Goal: Task Accomplishment & Management: Use online tool/utility

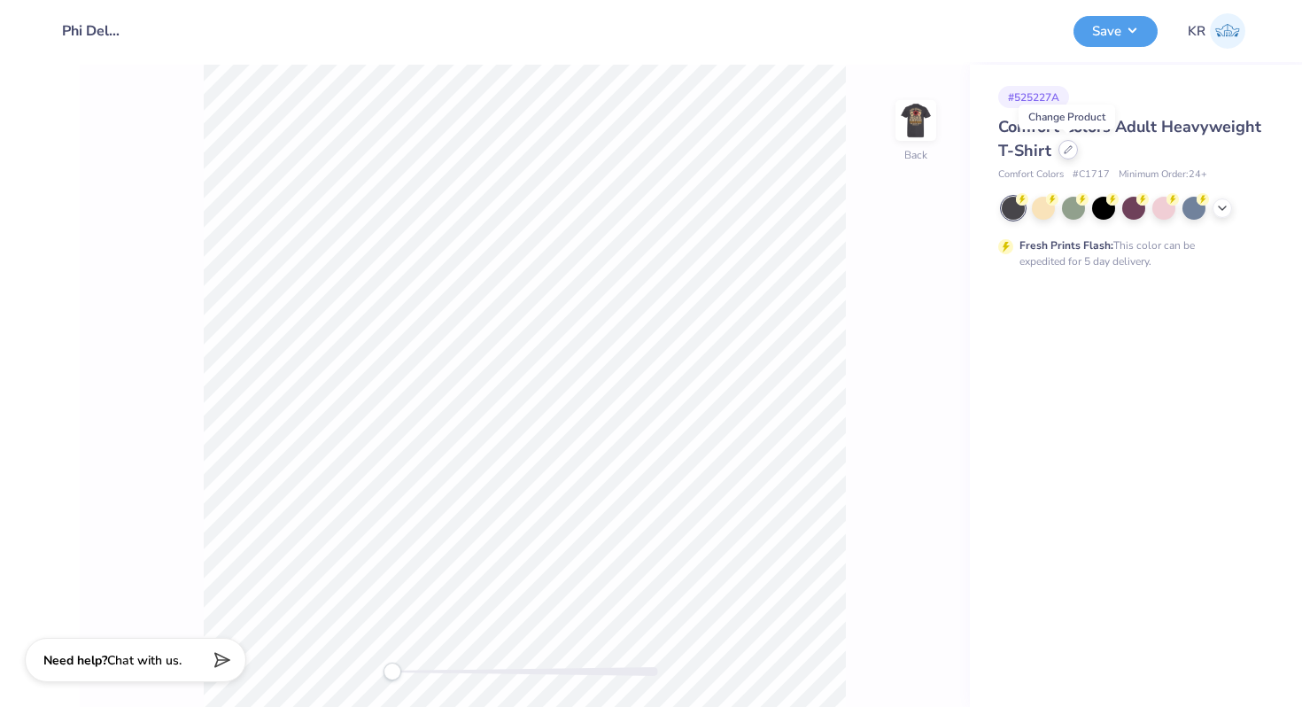
click at [1069, 150] on icon at bounding box center [1067, 149] width 9 height 9
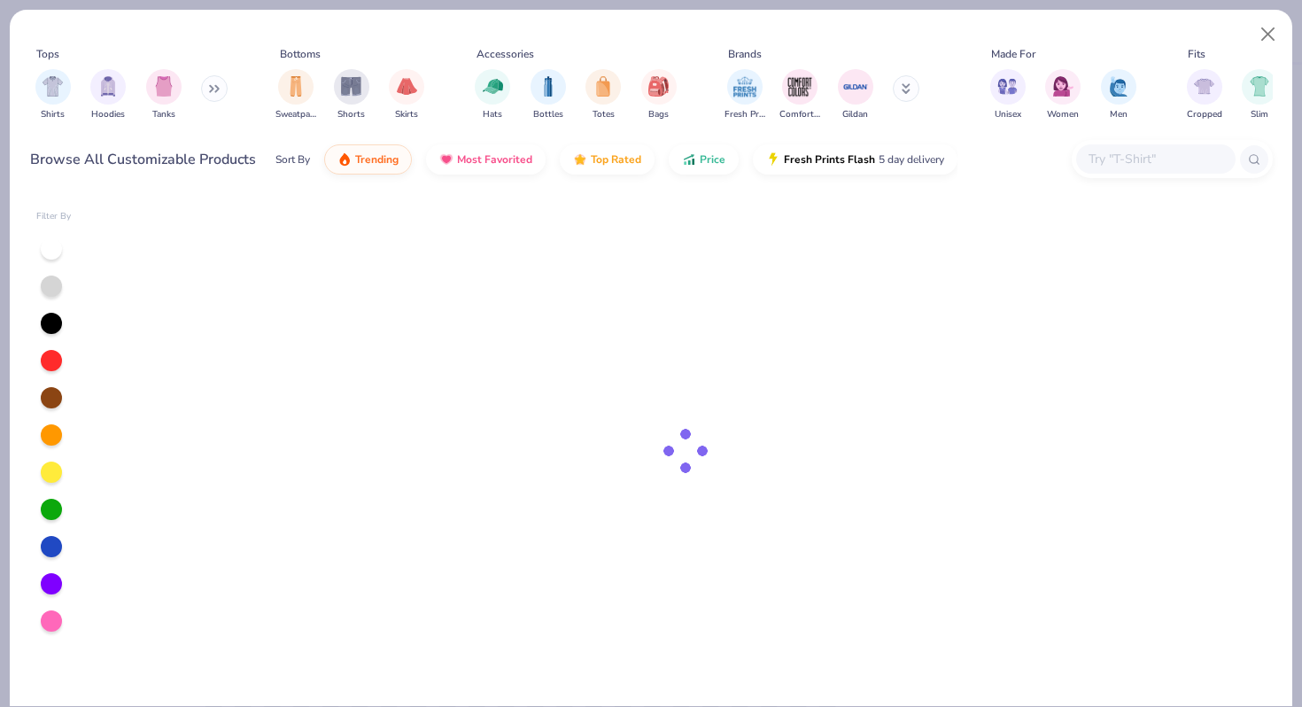
click at [1172, 167] on input "text" at bounding box center [1155, 159] width 136 height 20
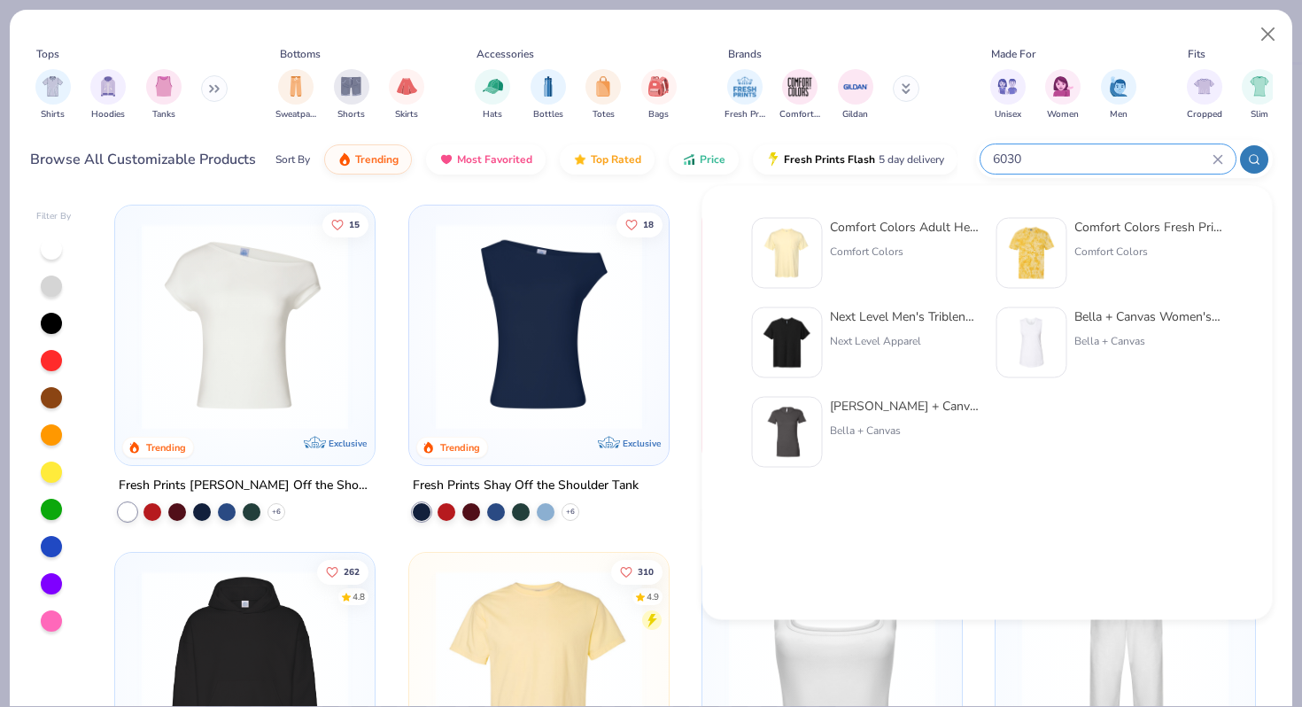
type input "6030"
click at [870, 228] on div "Comfort Colors Adult Heavyweight RS Pocket T-Shirt" at bounding box center [904, 227] width 149 height 19
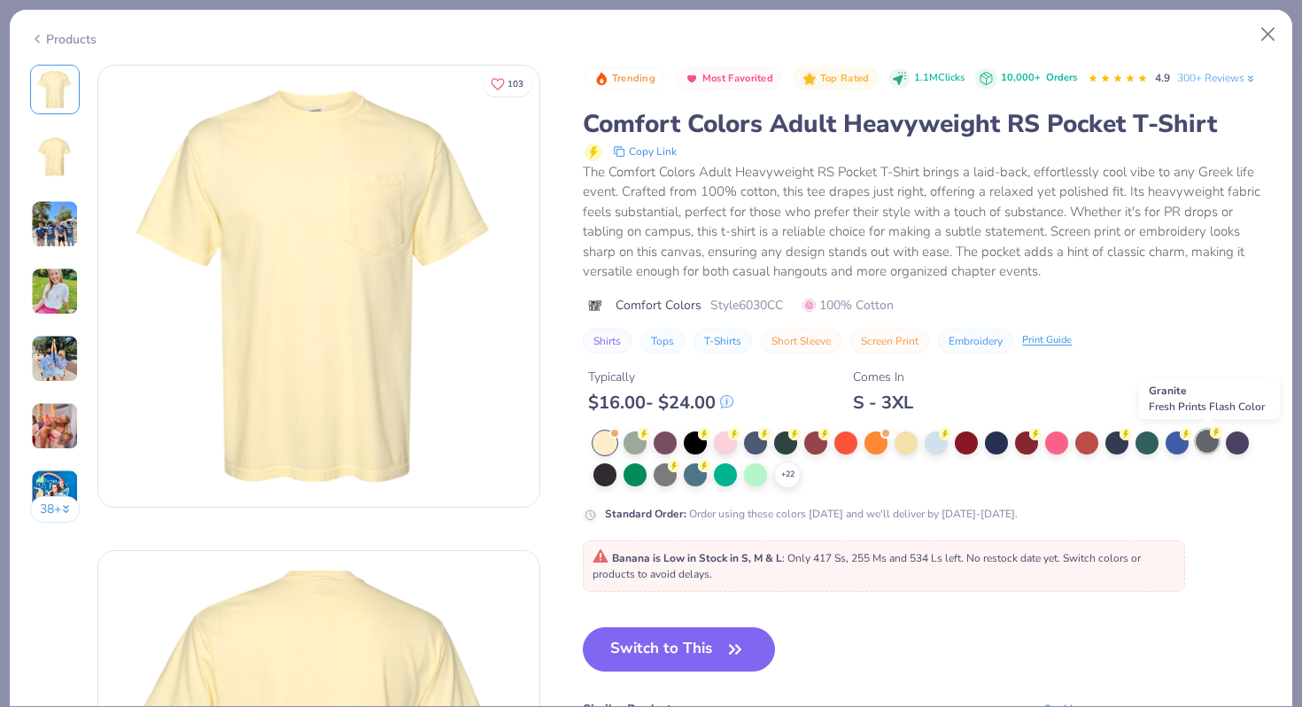
click at [1201, 441] on div at bounding box center [1206, 440] width 23 height 23
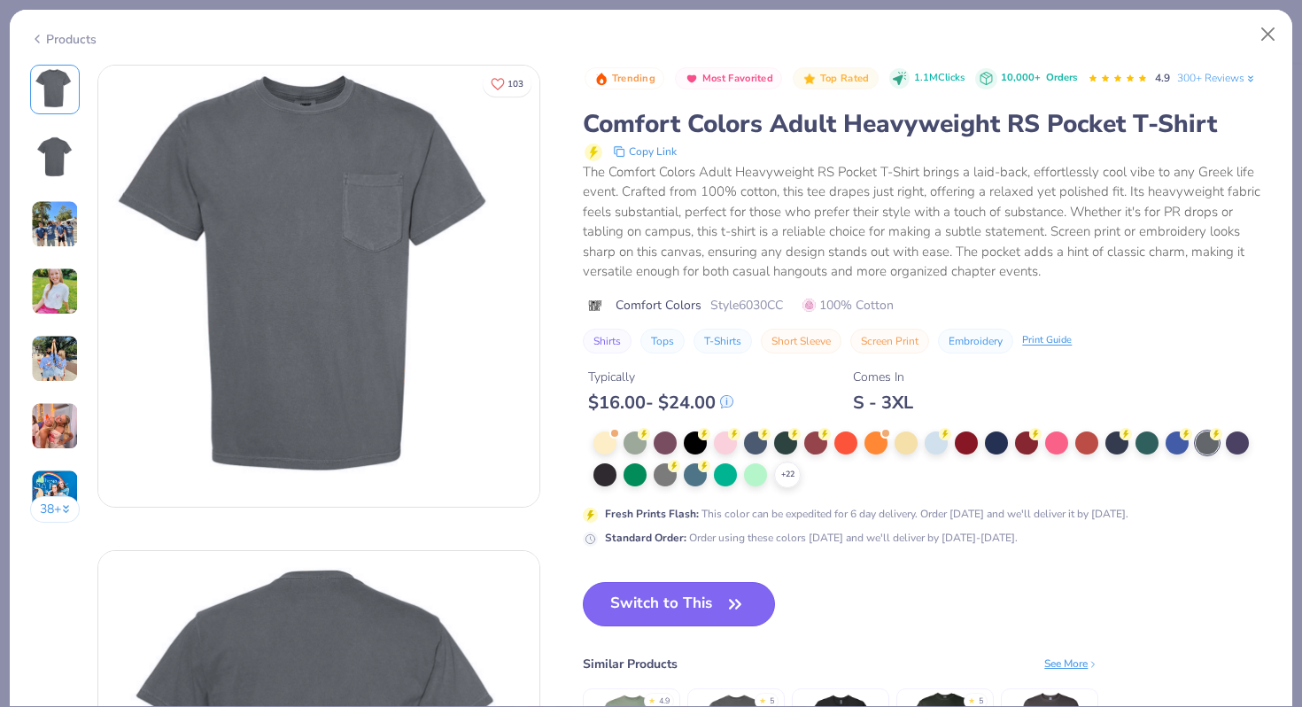
click at [661, 609] on button "Switch to This" at bounding box center [679, 604] width 192 height 44
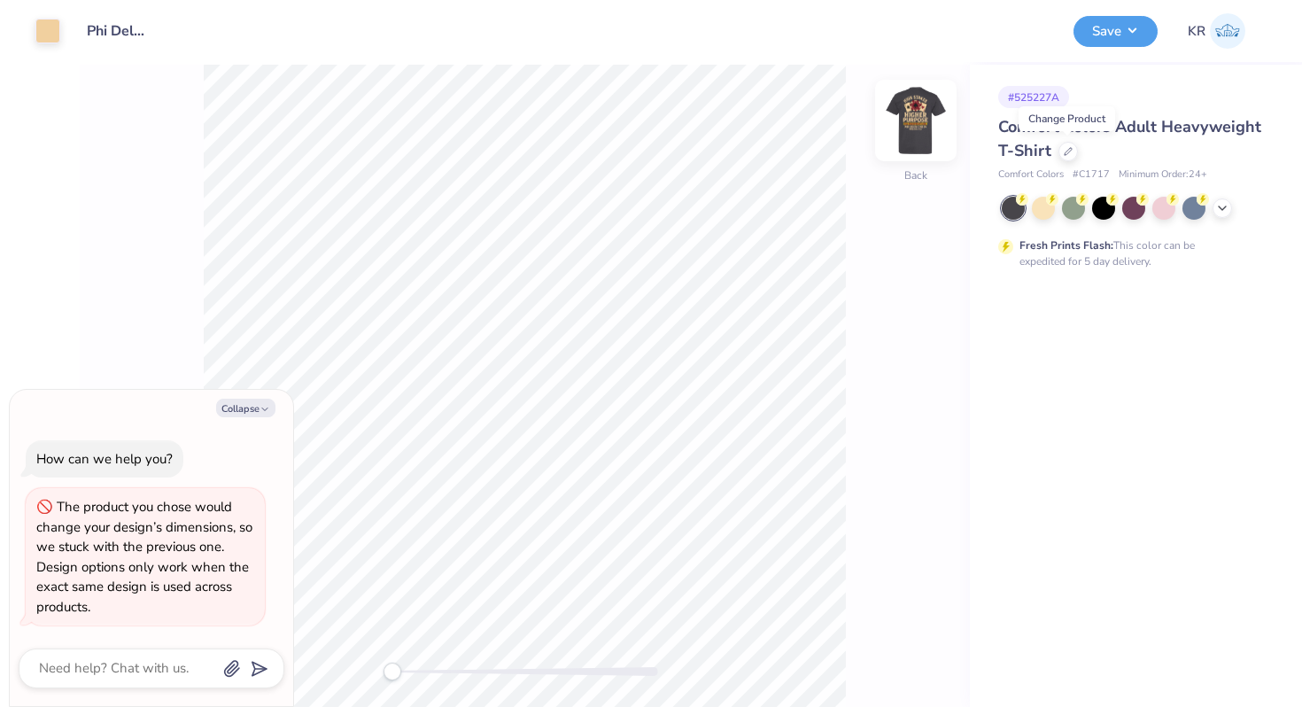
click at [925, 128] on img at bounding box center [915, 120] width 71 height 71
click at [925, 128] on img at bounding box center [915, 120] width 35 height 35
type textarea "x"
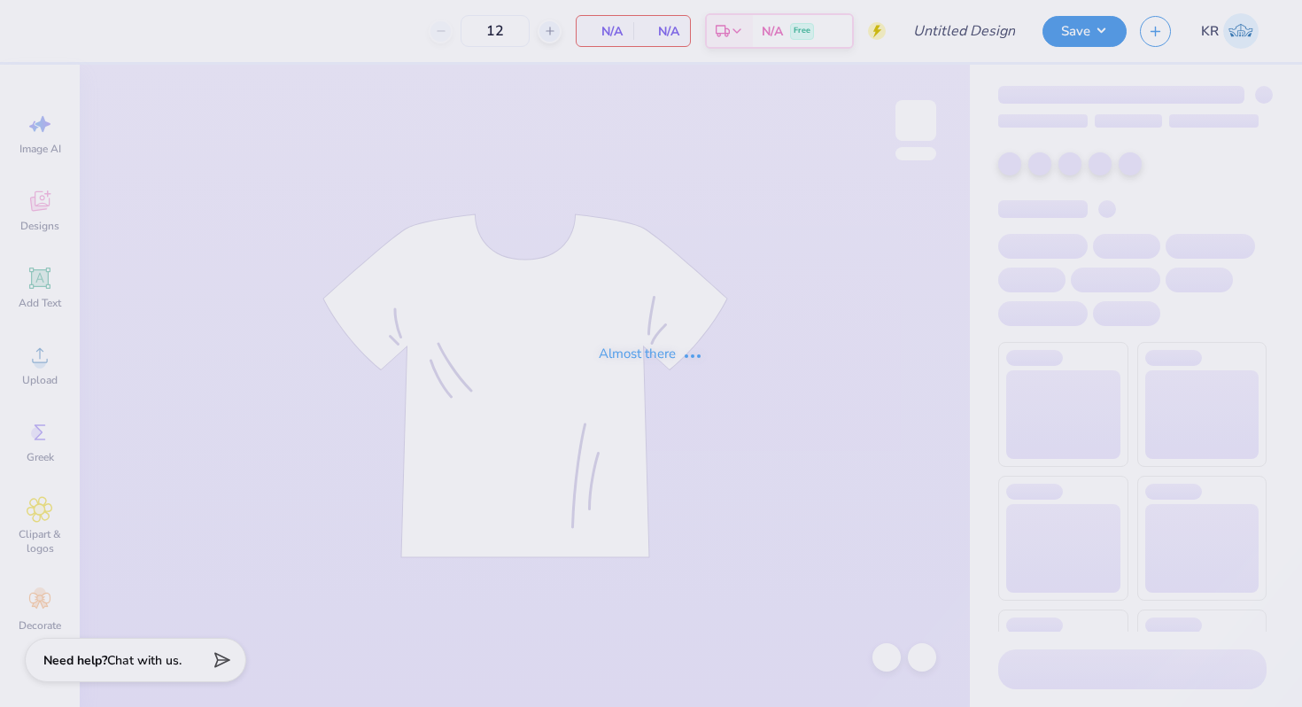
type input "Phi Delt - f25 Philo"
type input "100"
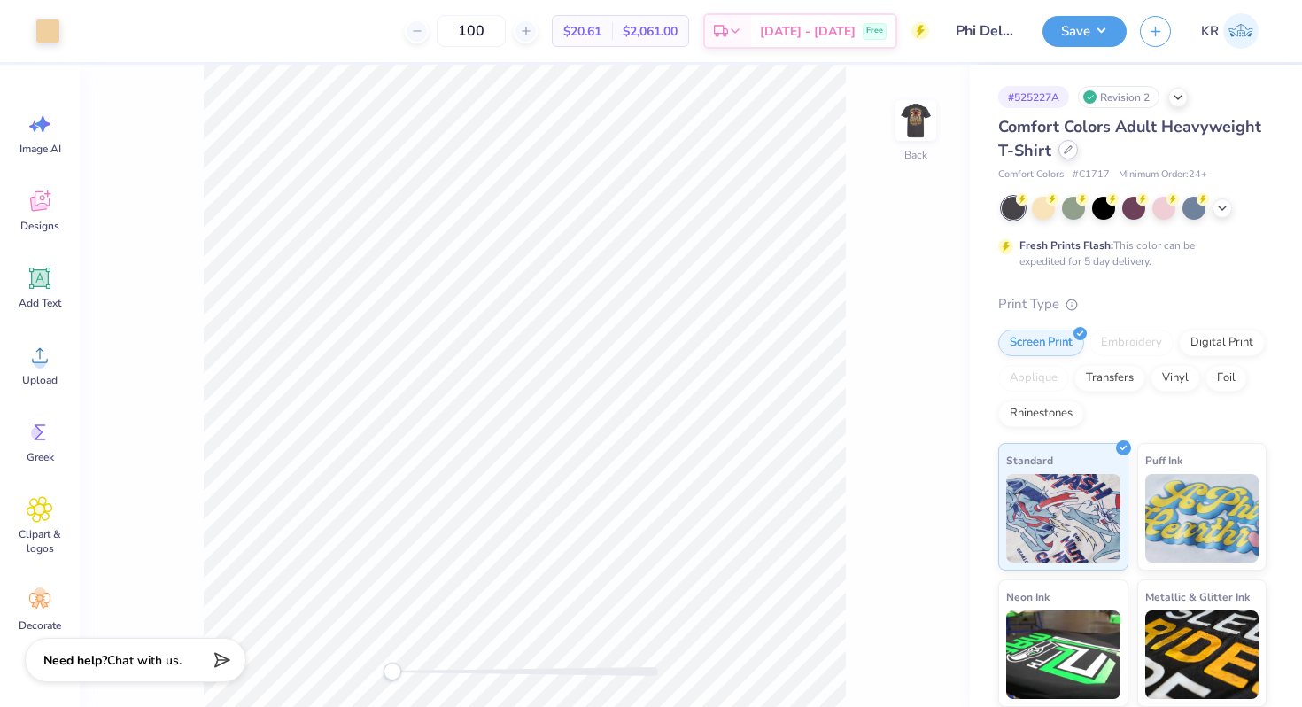
click at [1071, 156] on div at bounding box center [1067, 149] width 19 height 19
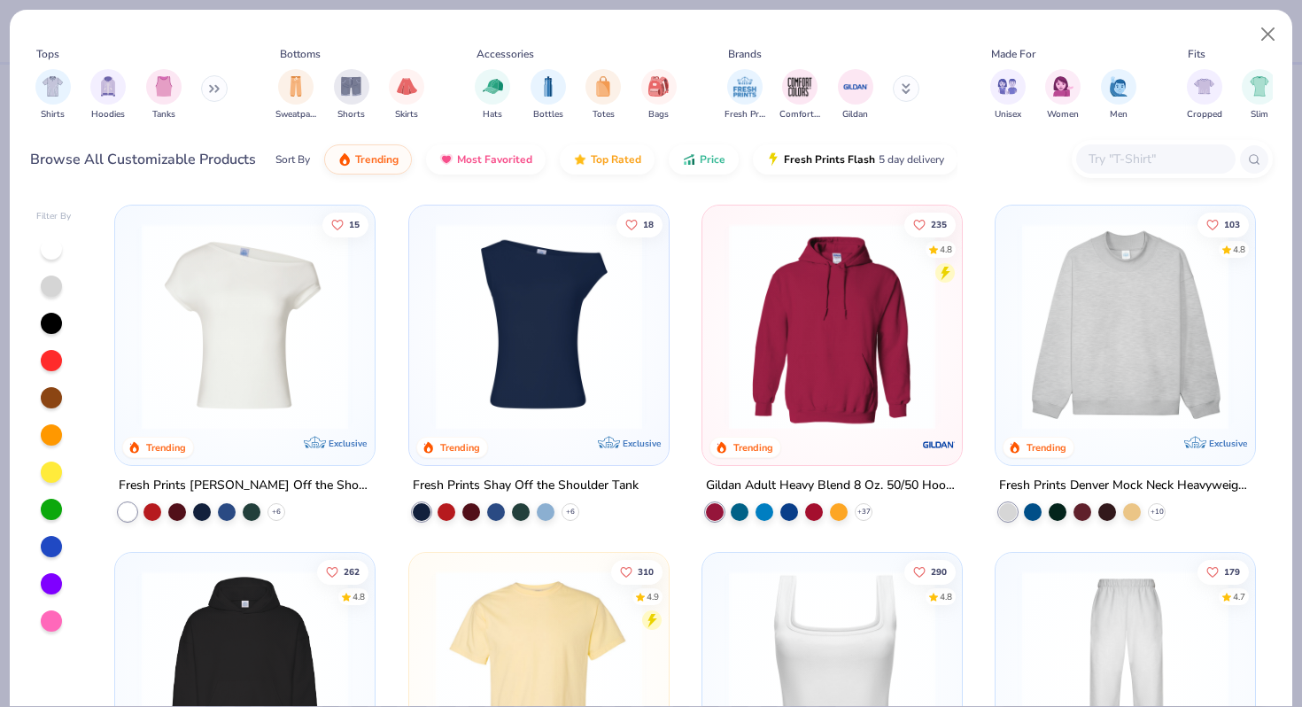
click at [1110, 172] on div at bounding box center [1155, 158] width 159 height 29
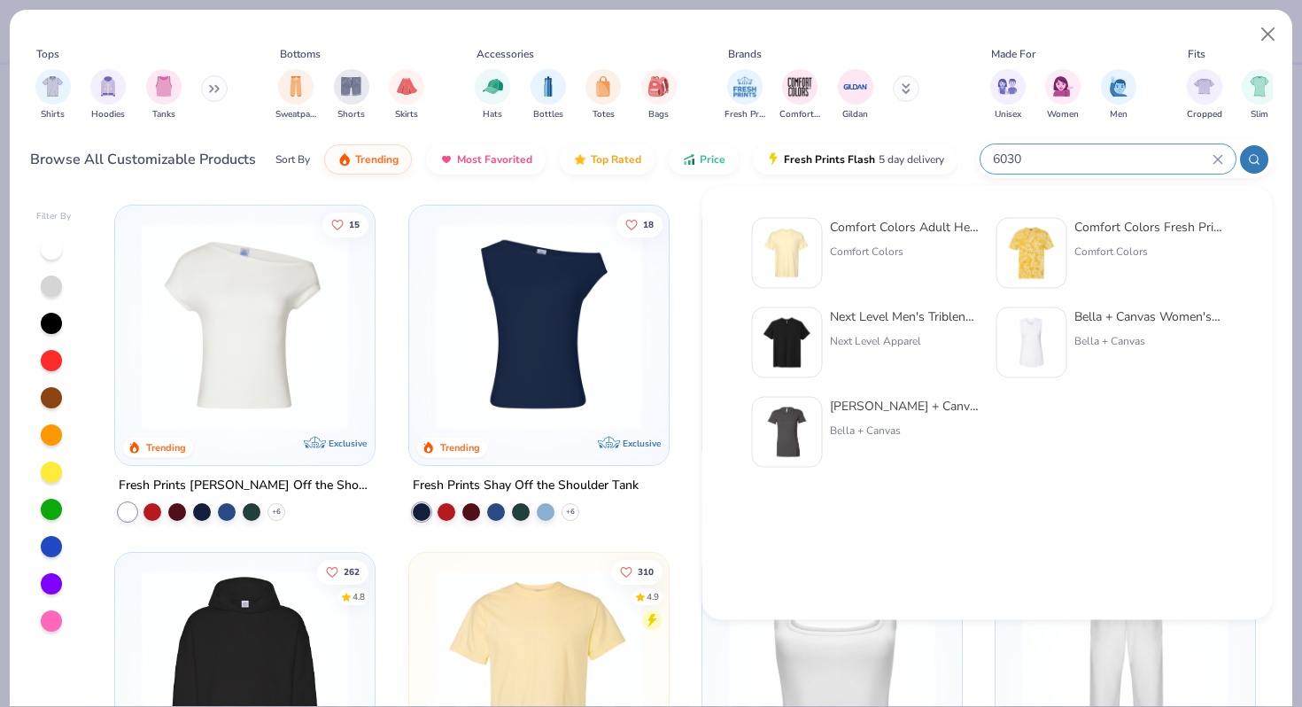
type input "6030"
click at [868, 263] on div "Comfort Colors Adult Heavyweight RS Pocket T-Shirt Comfort Colors" at bounding box center [904, 253] width 149 height 71
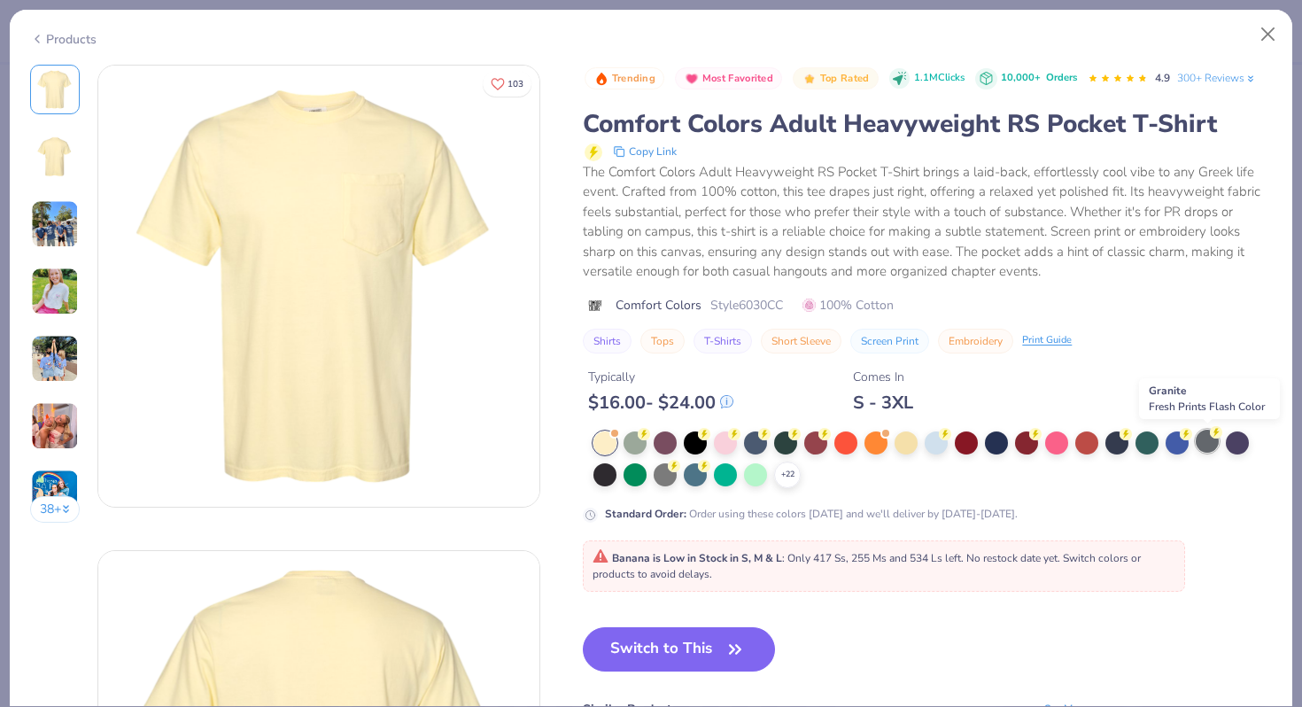
click at [1214, 444] on div at bounding box center [1206, 440] width 23 height 23
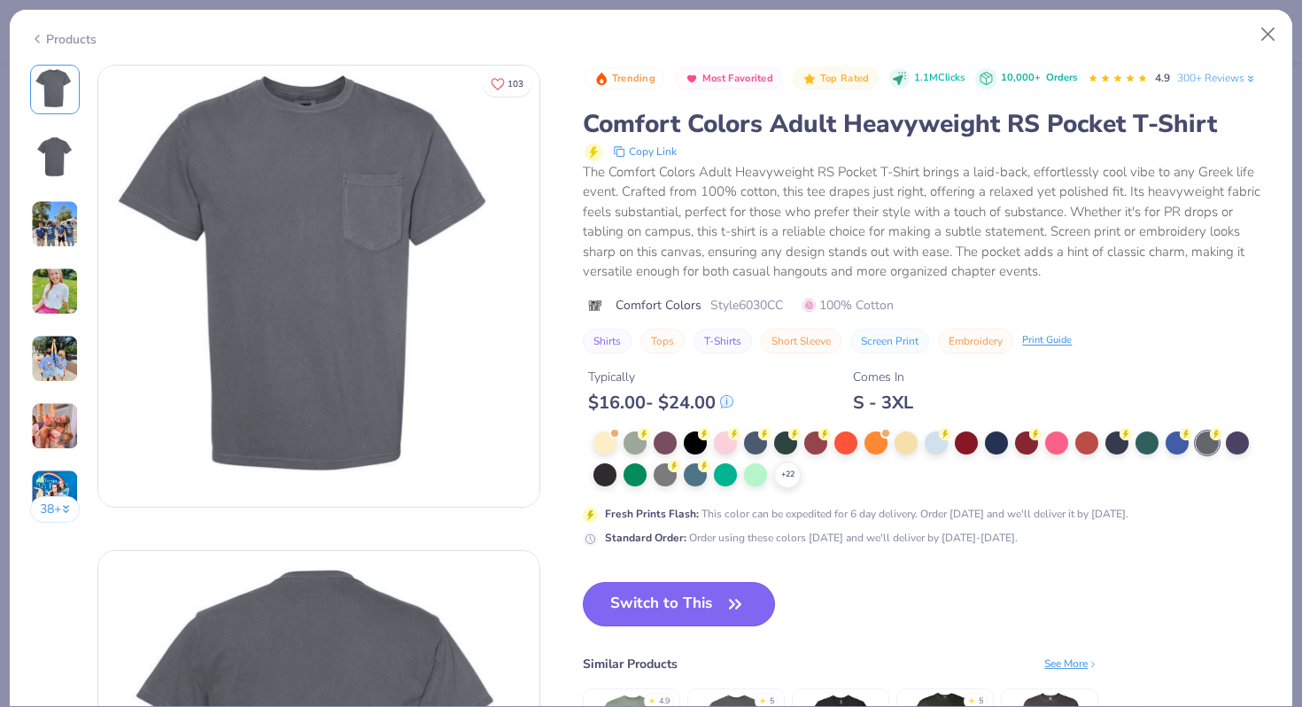
click at [677, 599] on button "Switch to This" at bounding box center [679, 604] width 192 height 44
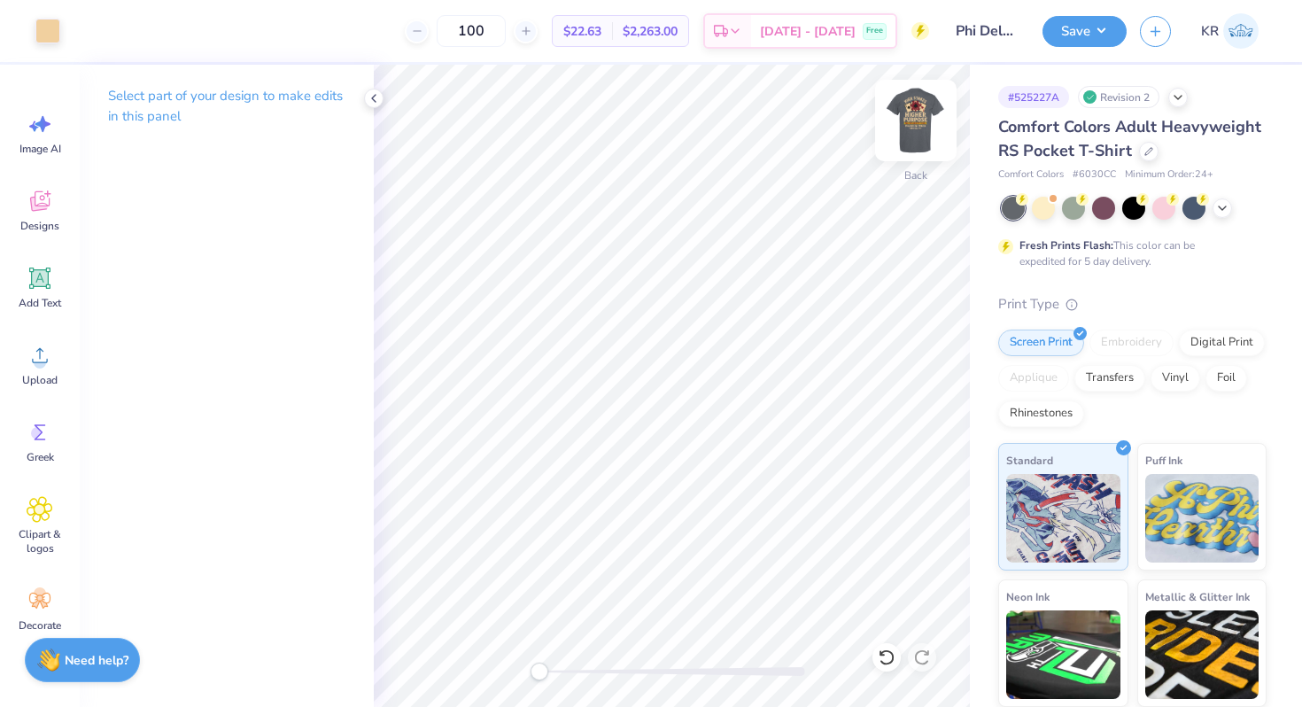
click at [911, 142] on img at bounding box center [915, 120] width 71 height 71
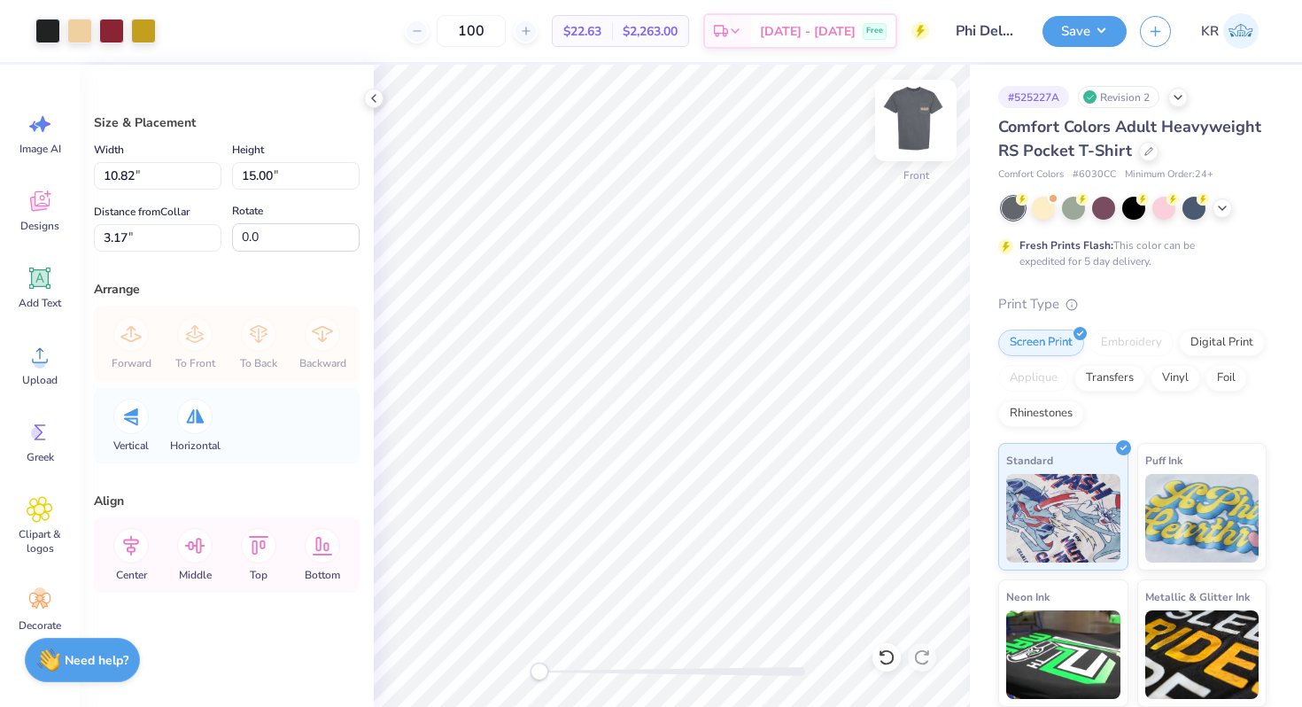
type input "11.86"
type input "16.44"
type input "3.00"
type input "11.47"
type input "15.90"
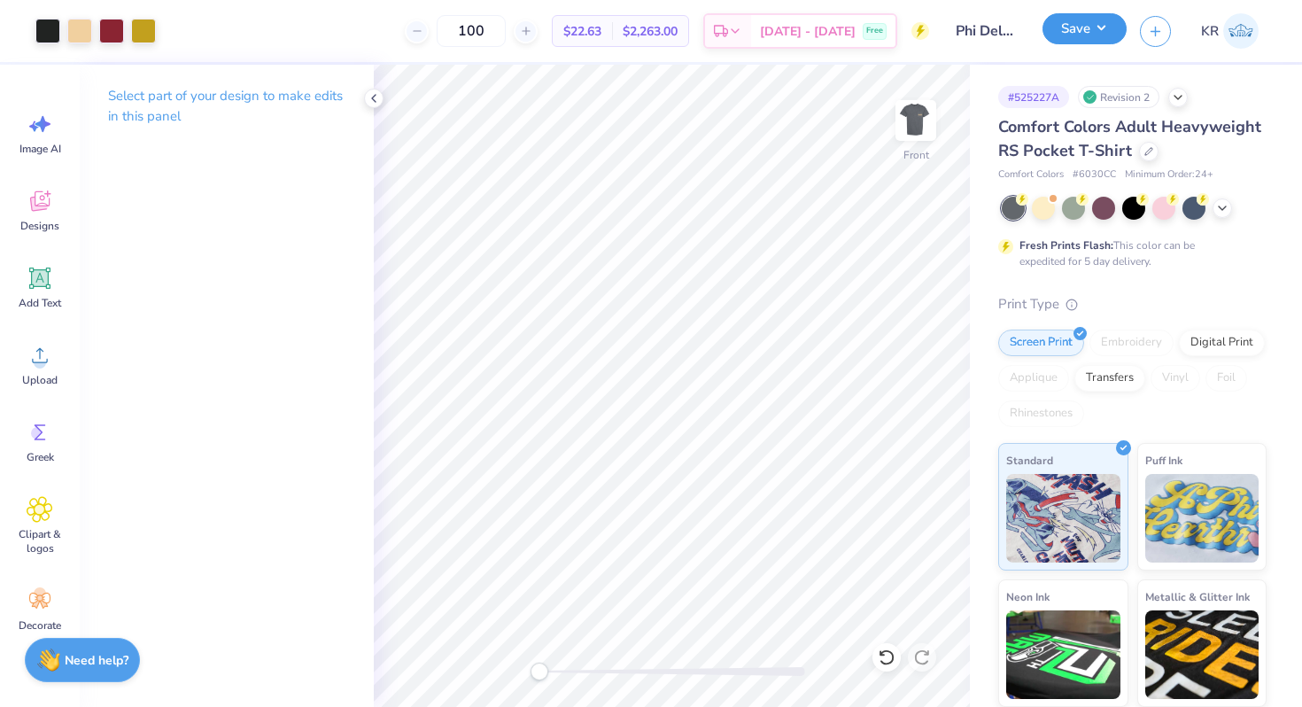
click at [1096, 27] on button "Save" at bounding box center [1084, 28] width 84 height 31
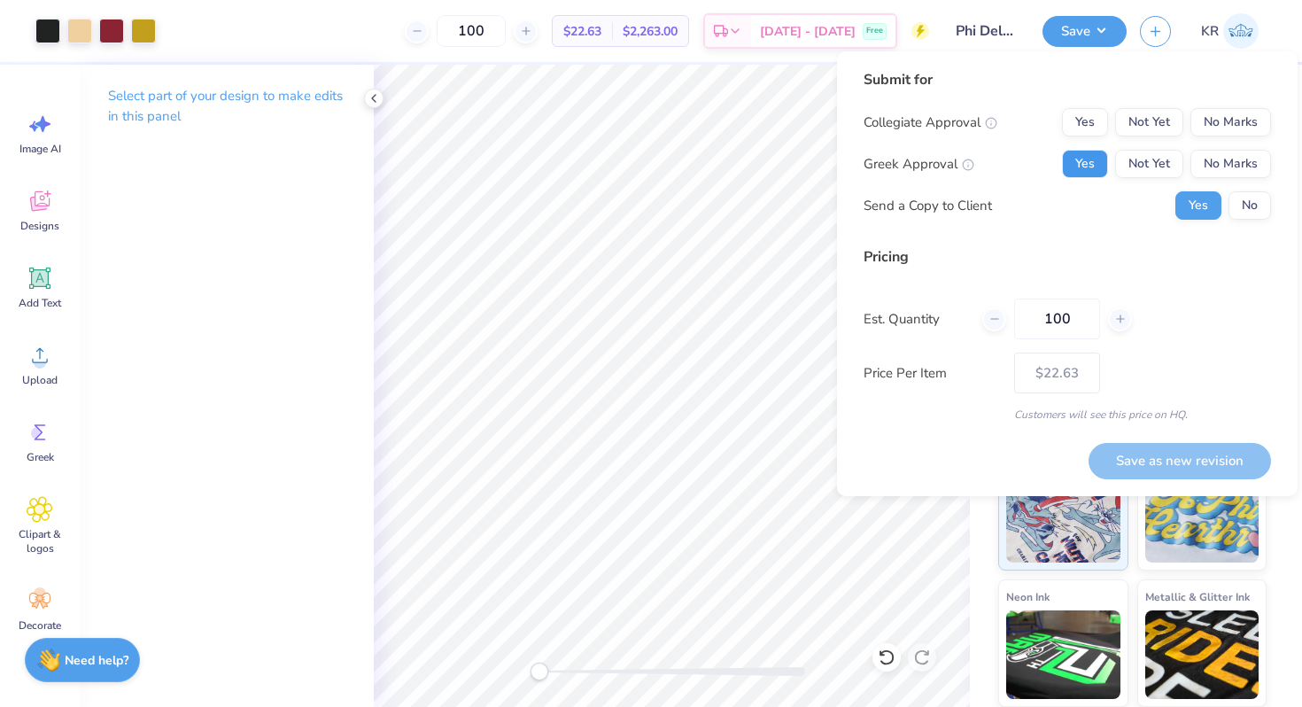
click at [1074, 165] on button "Yes" at bounding box center [1085, 164] width 46 height 28
click at [1245, 120] on button "No Marks" at bounding box center [1230, 122] width 81 height 28
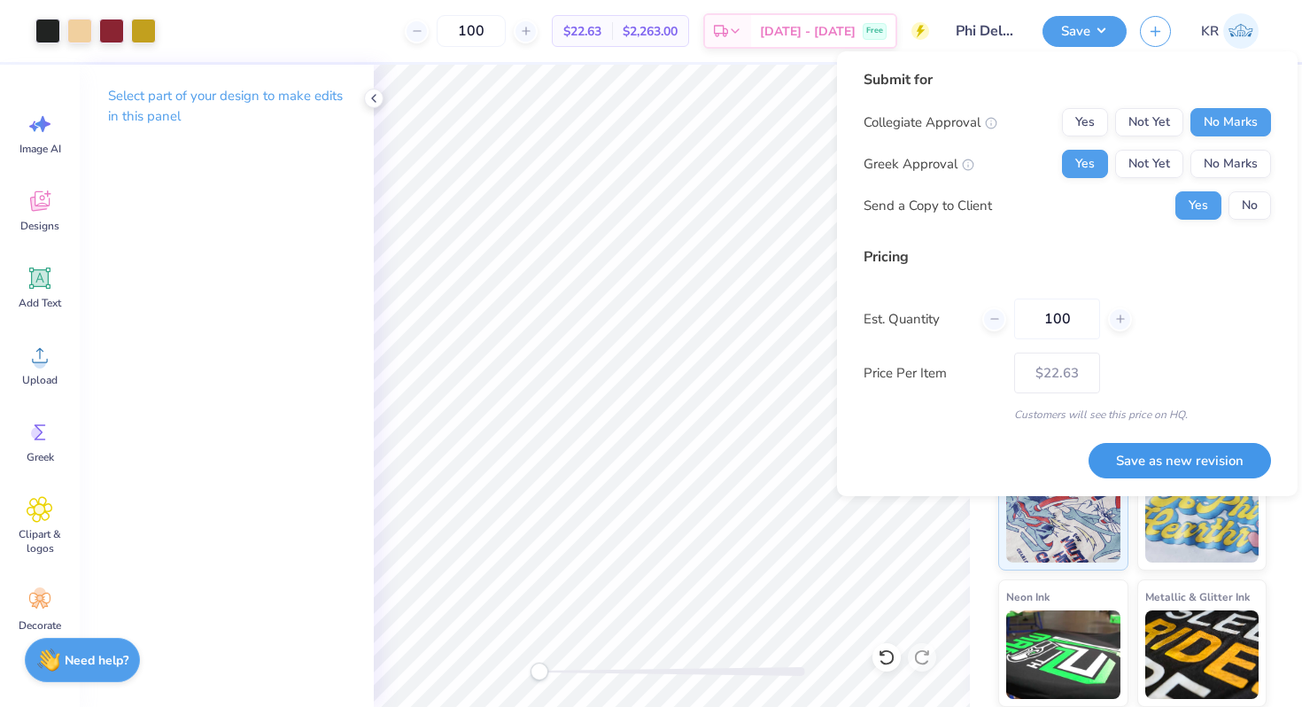
click at [1118, 448] on button "Save as new revision" at bounding box center [1179, 461] width 182 height 36
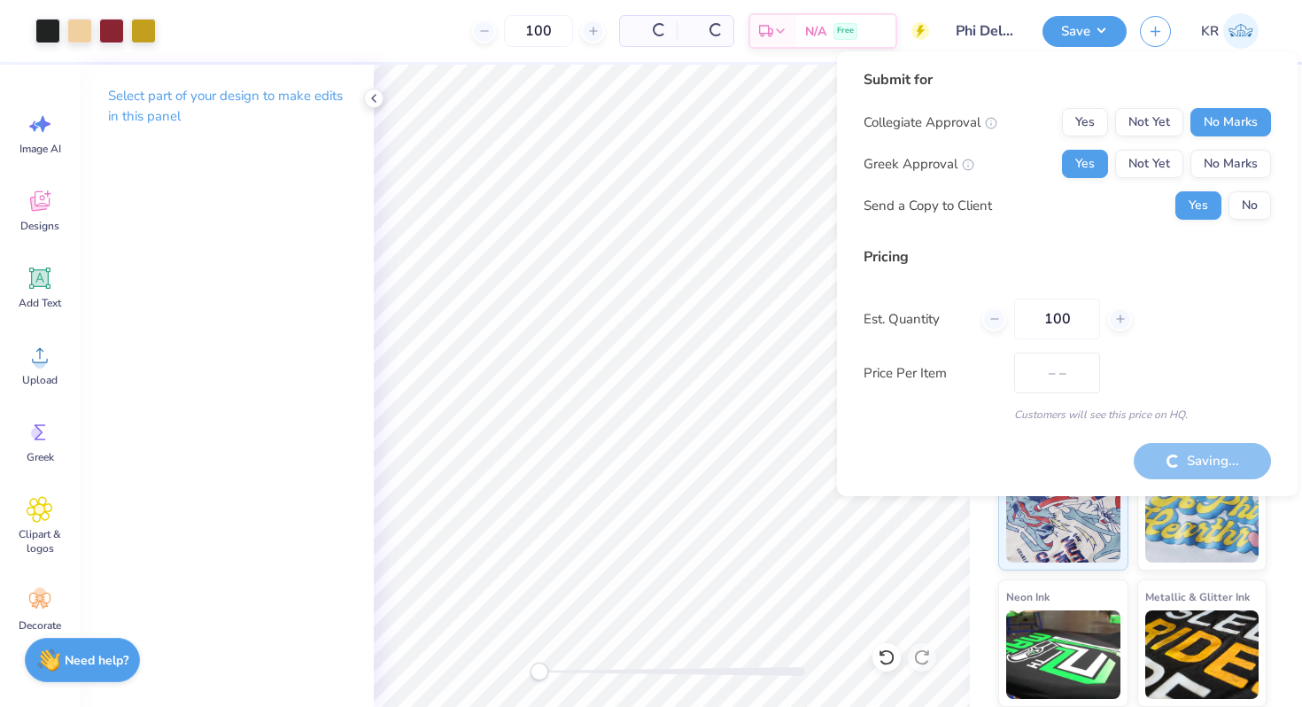
type input "$22.63"
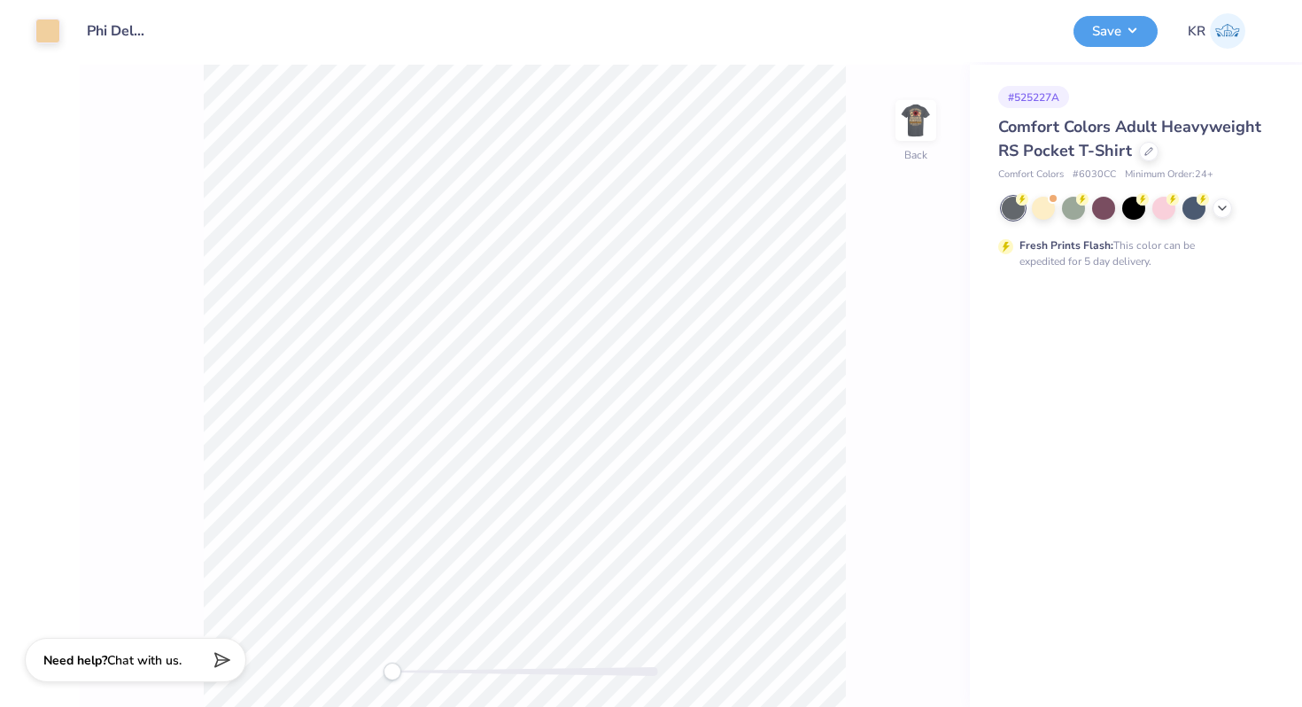
click at [1232, 210] on div at bounding box center [1134, 208] width 265 height 23
click at [1217, 213] on div at bounding box center [1221, 206] width 19 height 19
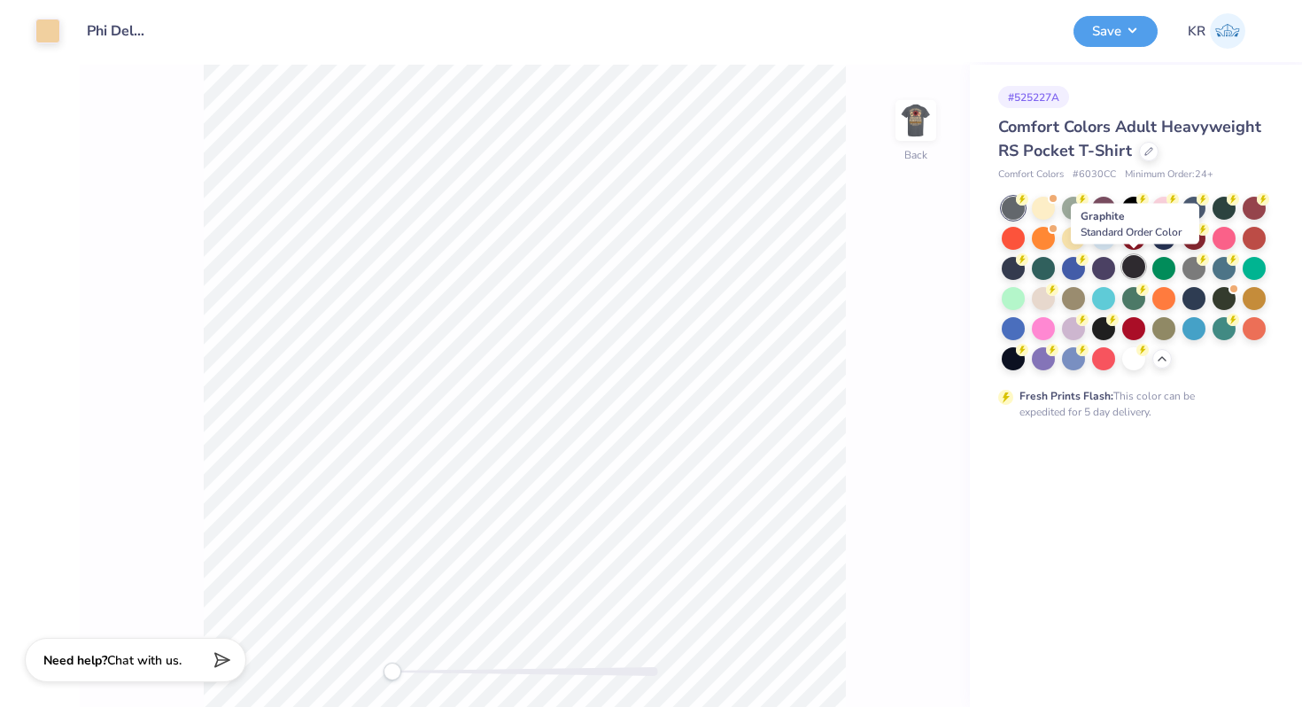
click at [1139, 270] on div at bounding box center [1133, 266] width 23 height 23
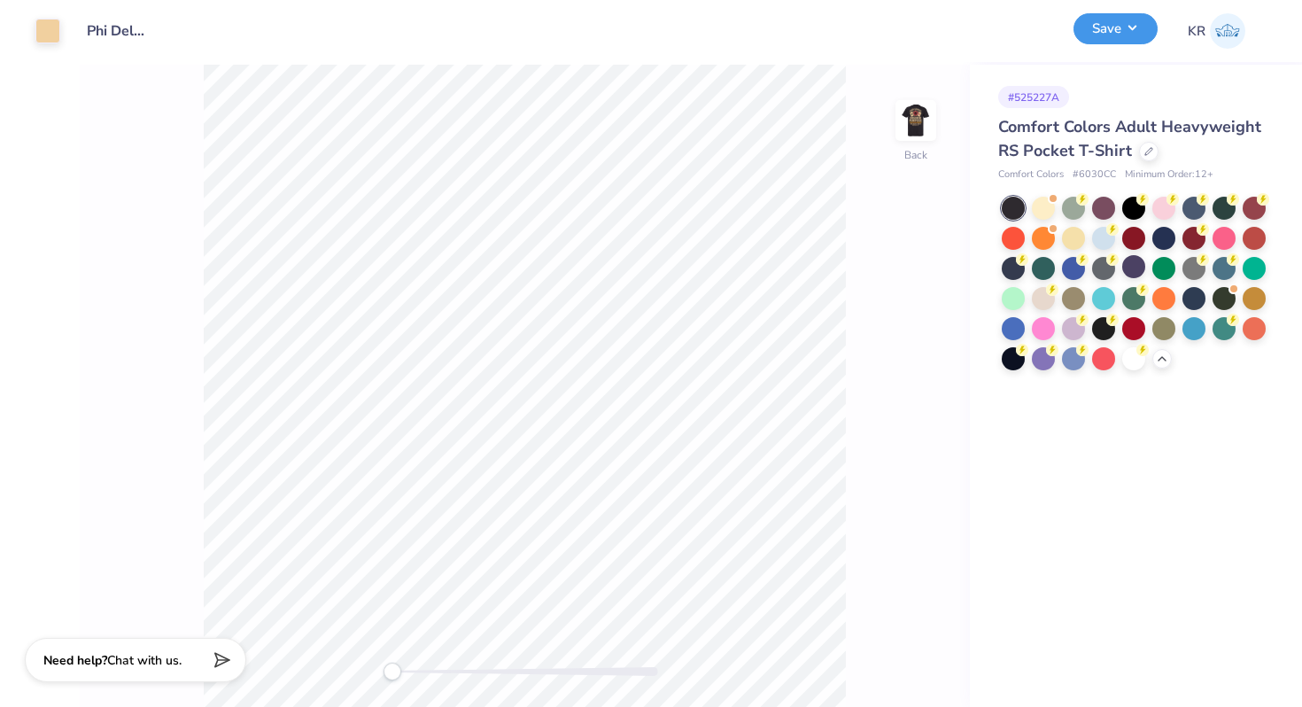
click at [1116, 33] on button "Save" at bounding box center [1115, 28] width 84 height 31
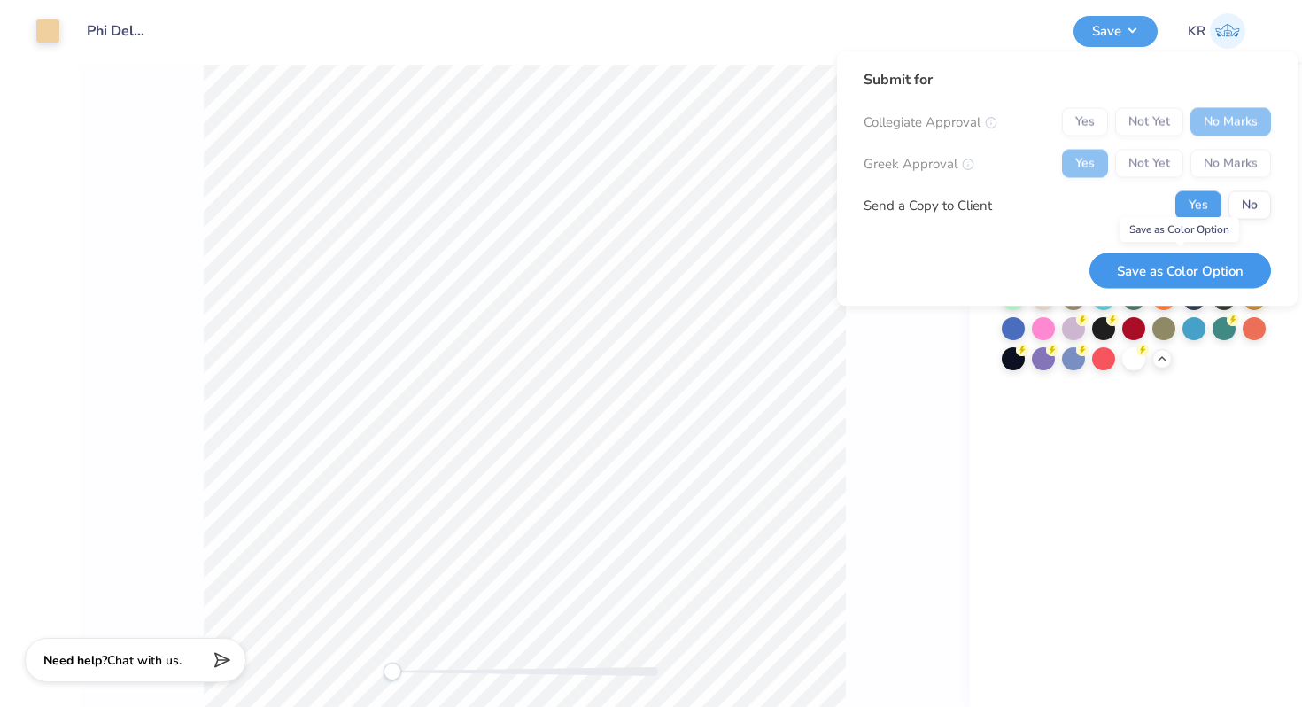
click at [1150, 274] on button "Save as Color Option" at bounding box center [1180, 270] width 182 height 36
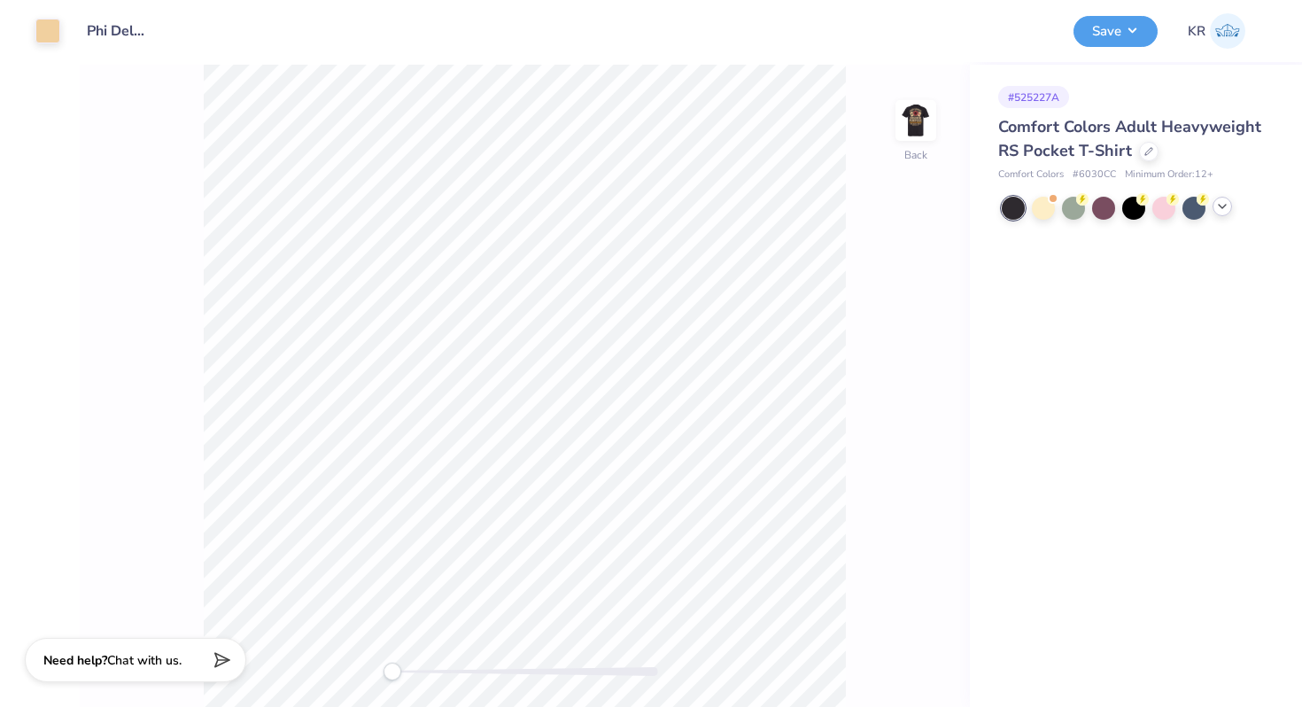
click at [1221, 215] on div at bounding box center [1221, 206] width 19 height 19
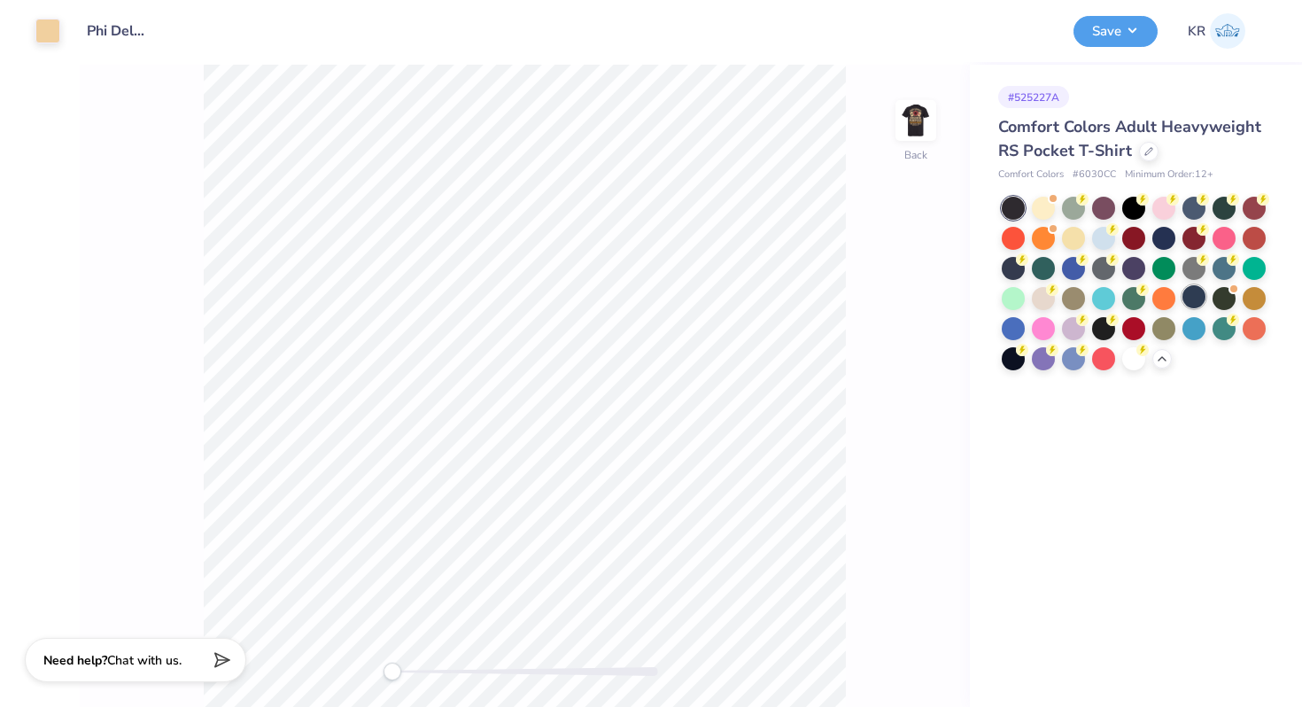
click at [1203, 301] on div at bounding box center [1193, 296] width 23 height 23
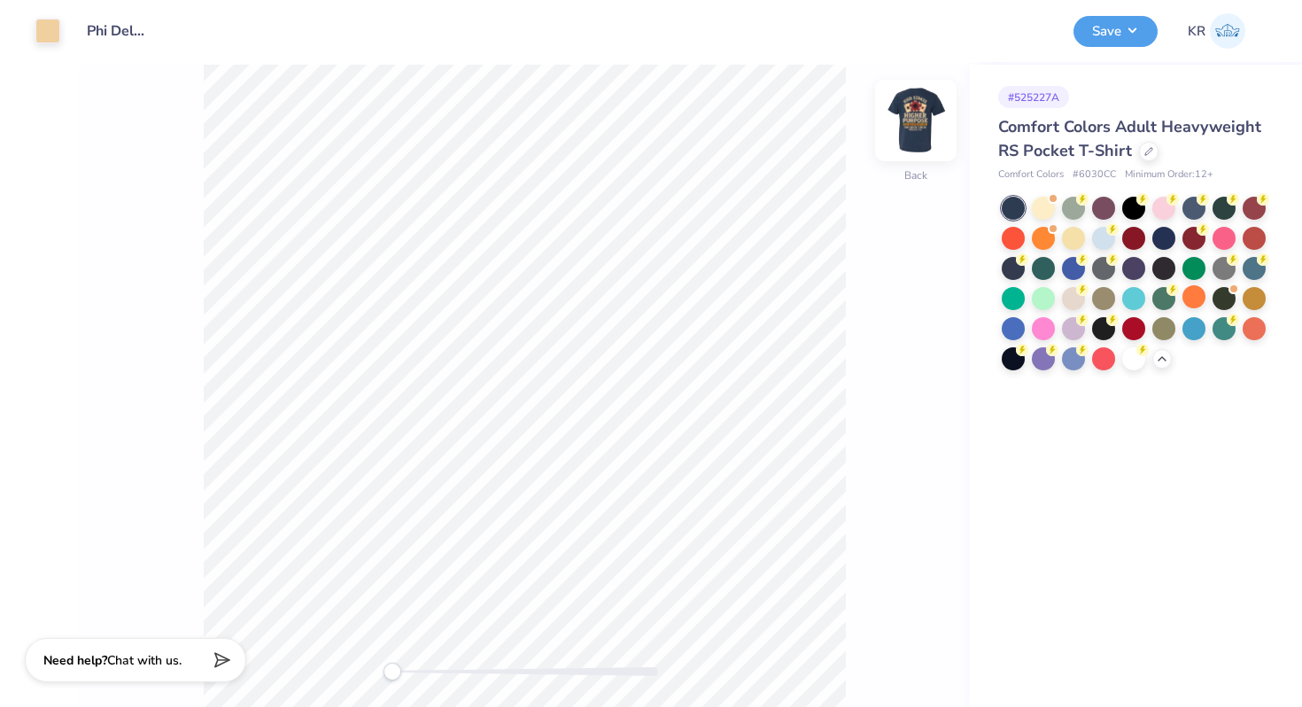
click at [928, 155] on img at bounding box center [915, 120] width 71 height 71
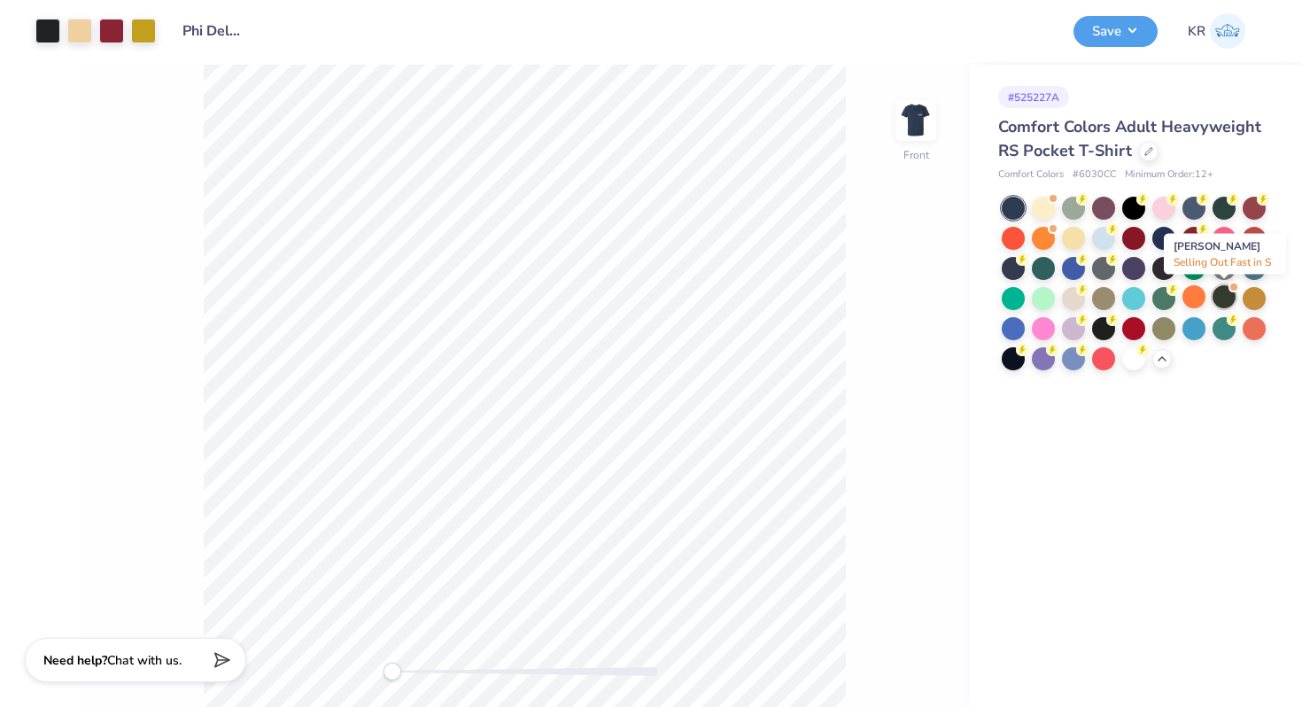
click at [1227, 296] on div at bounding box center [1223, 296] width 23 height 23
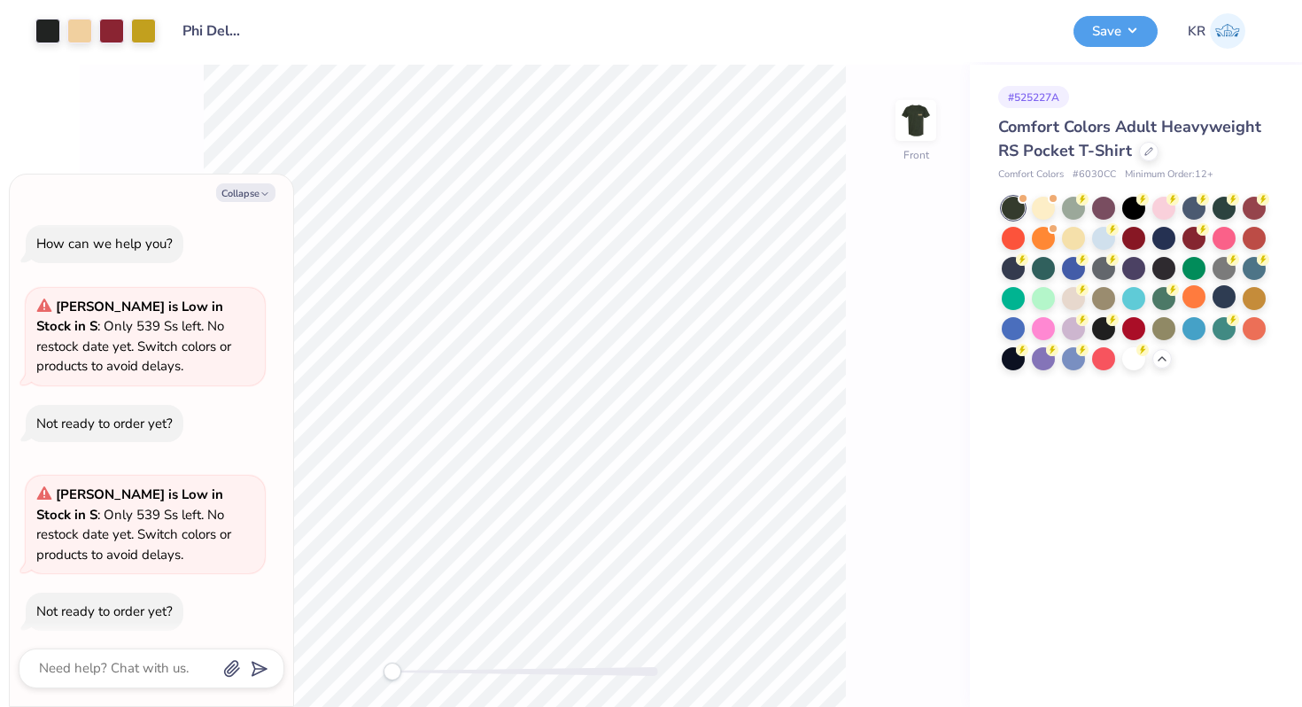
scroll to position [13, 0]
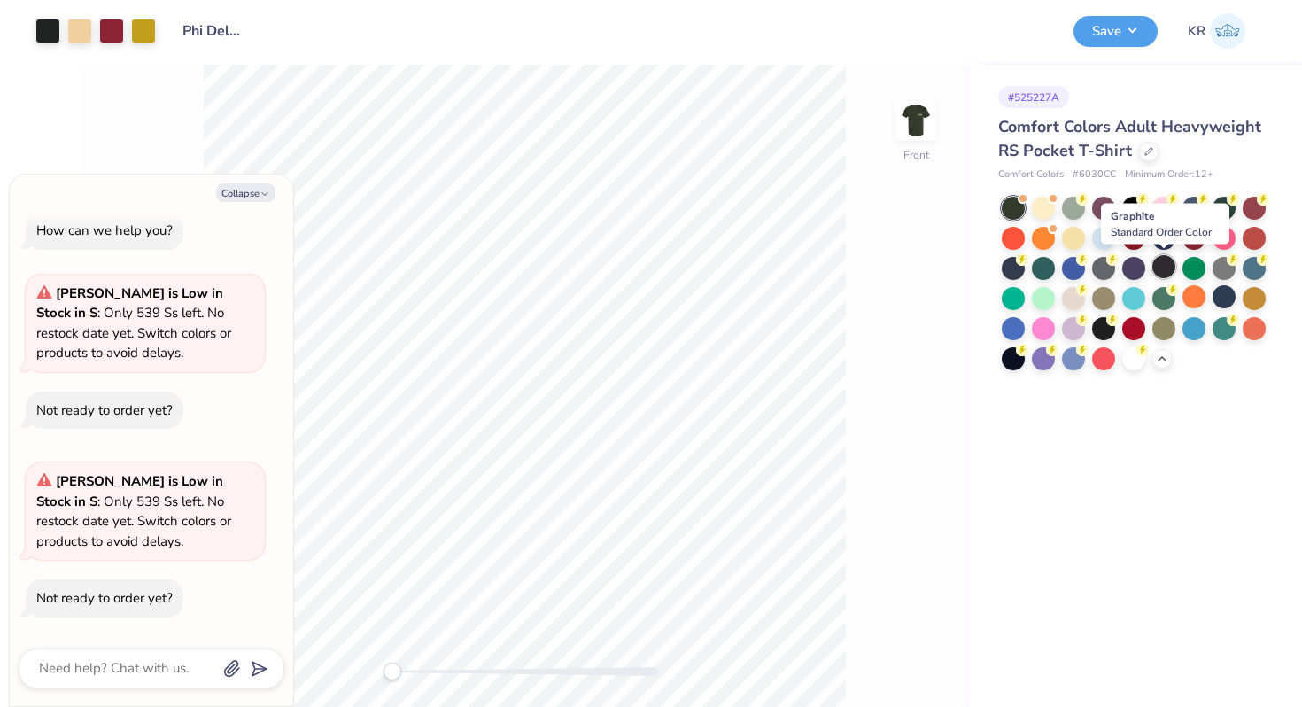
click at [1158, 268] on div at bounding box center [1163, 266] width 23 height 23
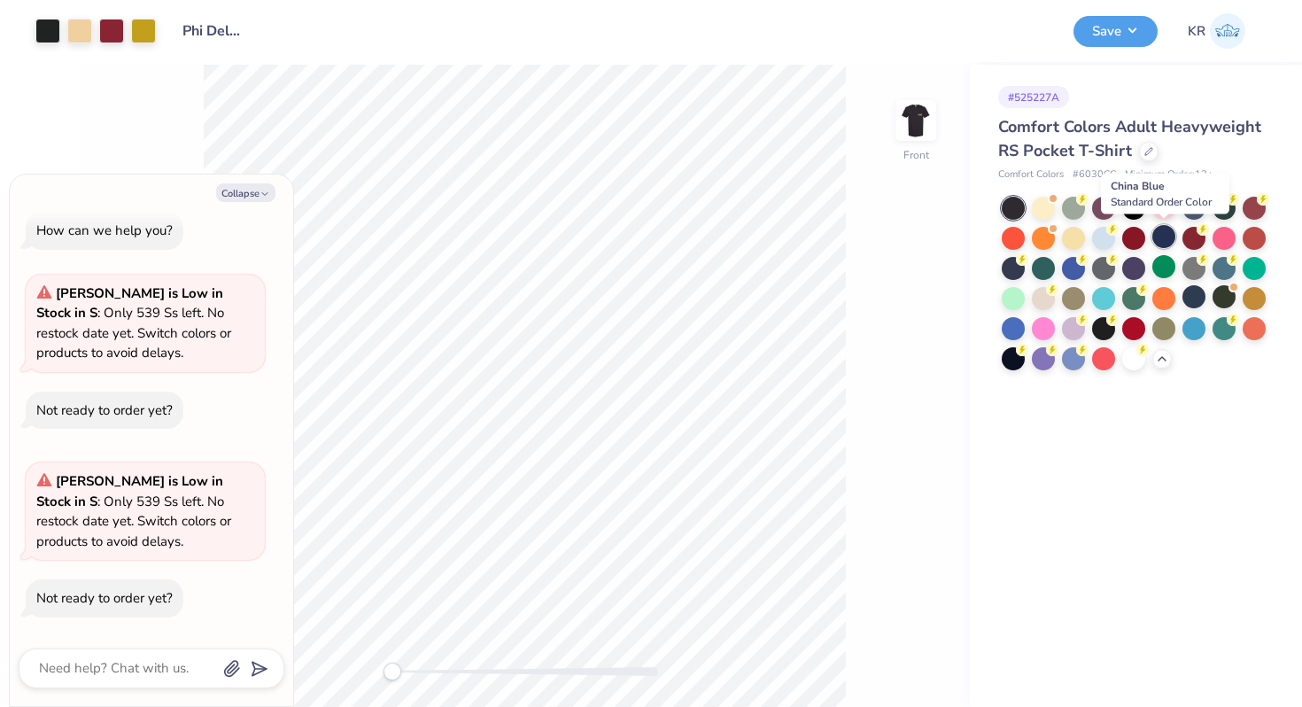
click at [1168, 240] on div at bounding box center [1163, 236] width 23 height 23
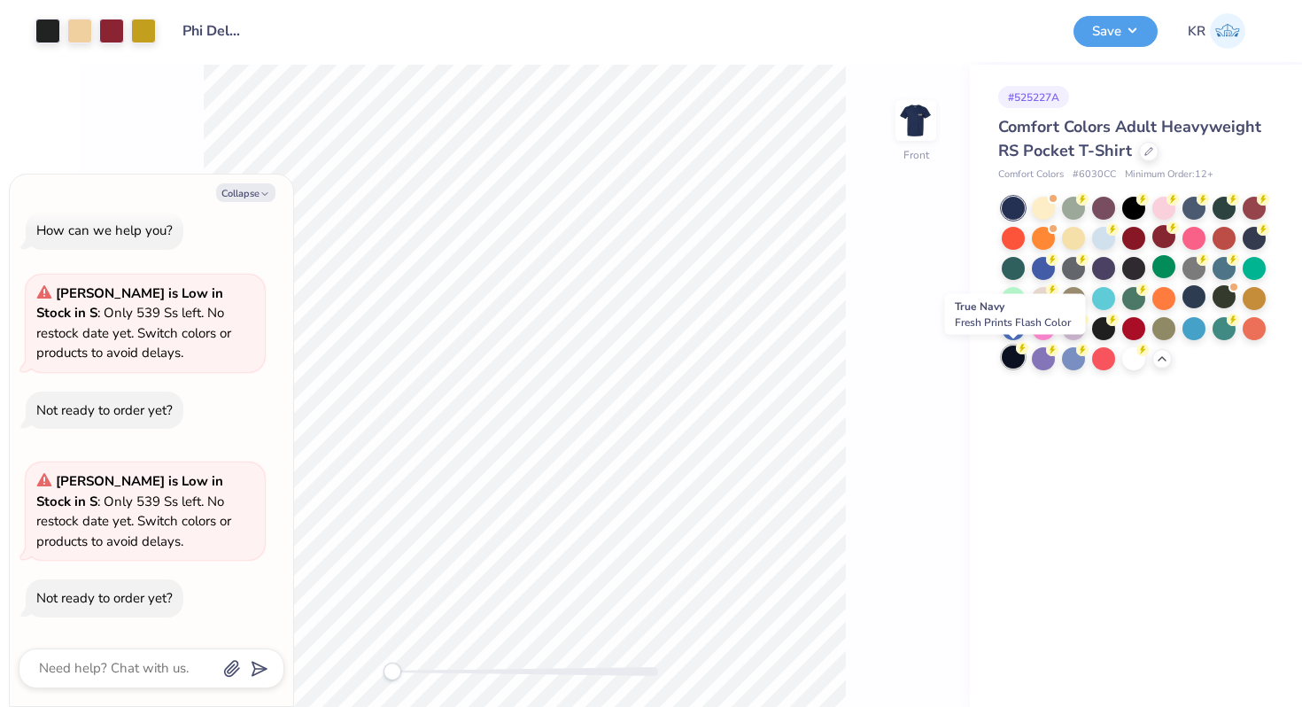
click at [1015, 355] on div at bounding box center [1013, 356] width 23 height 23
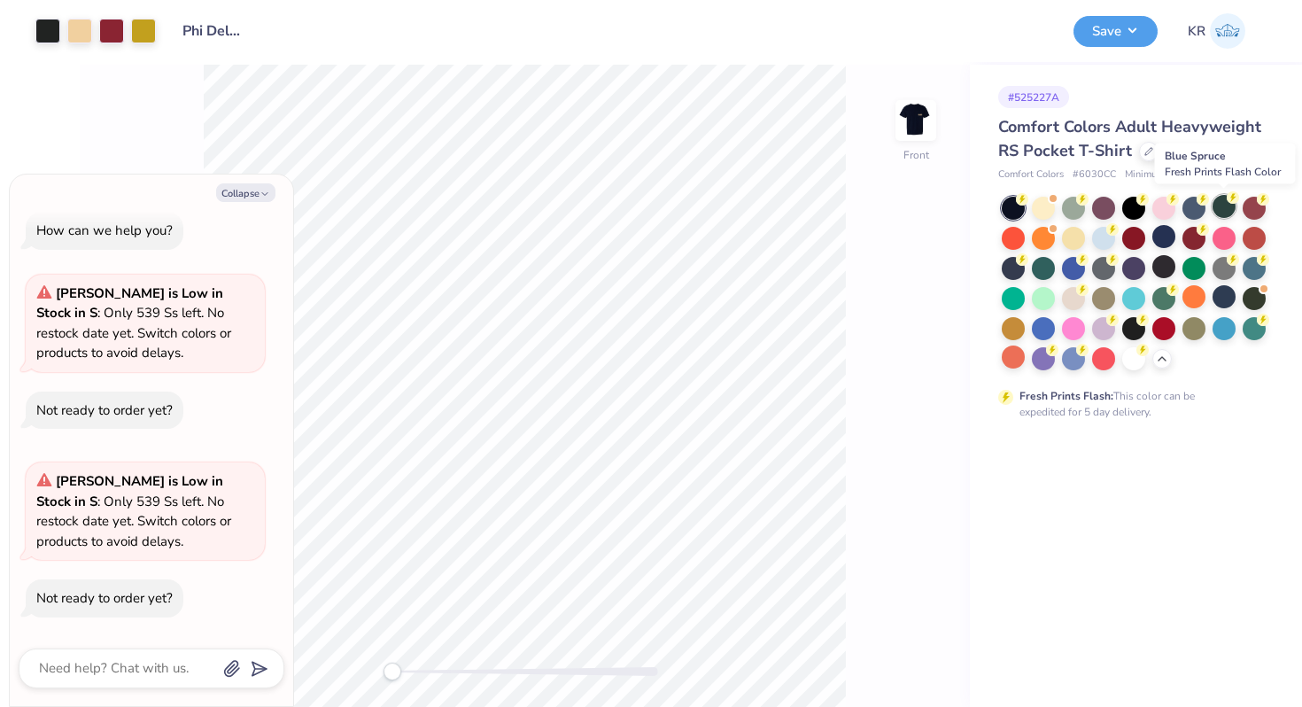
click at [1228, 207] on div at bounding box center [1223, 206] width 23 height 23
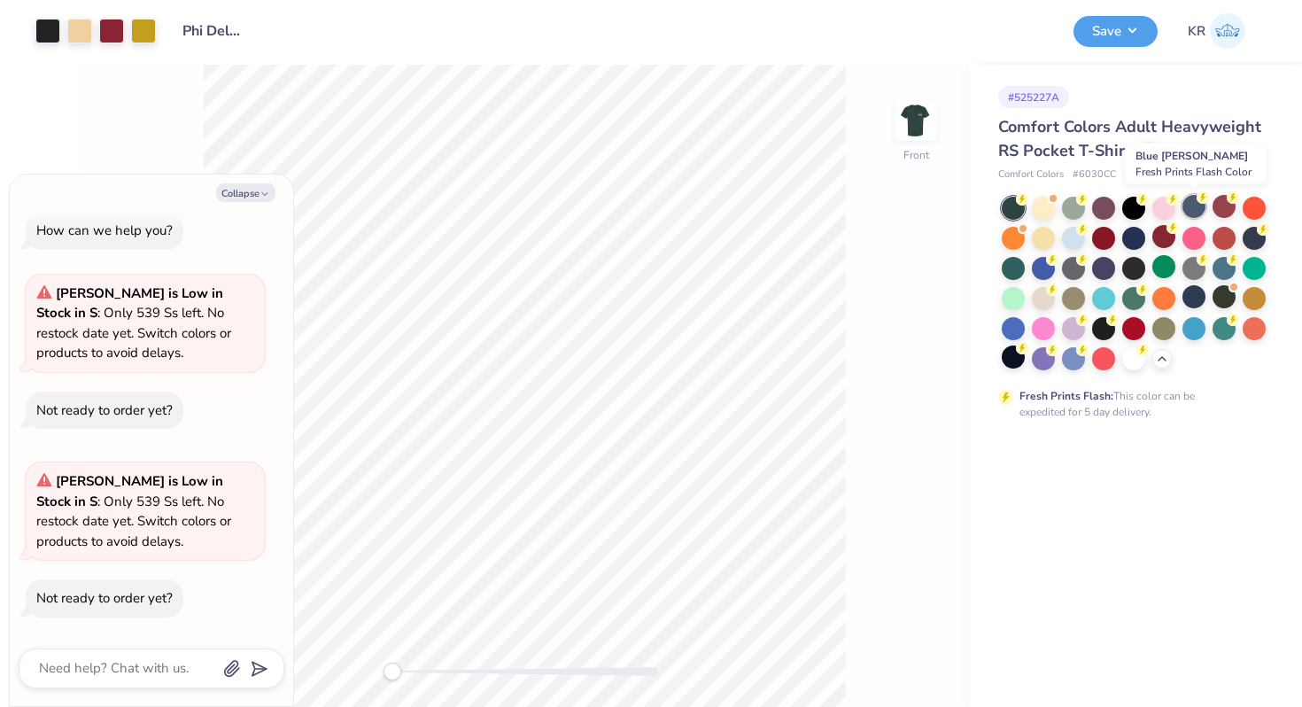
click at [1200, 207] on div at bounding box center [1193, 206] width 23 height 23
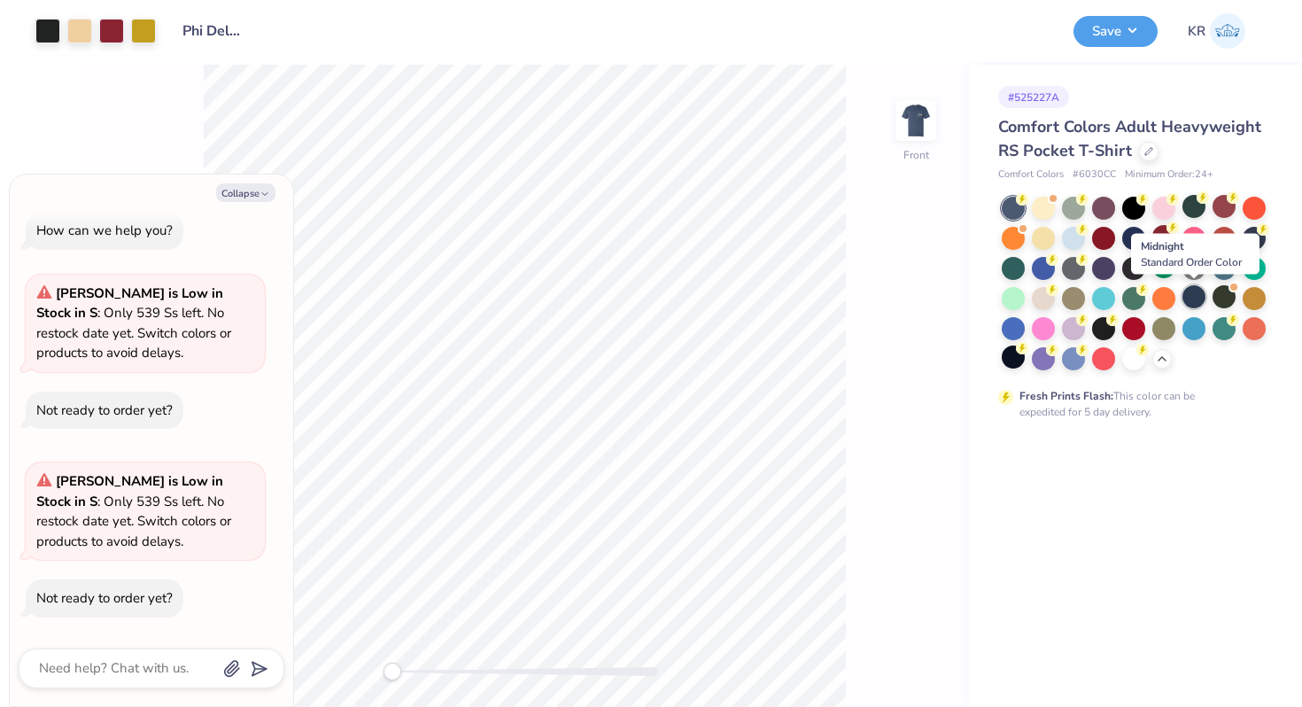
click at [1203, 294] on div at bounding box center [1193, 296] width 23 height 23
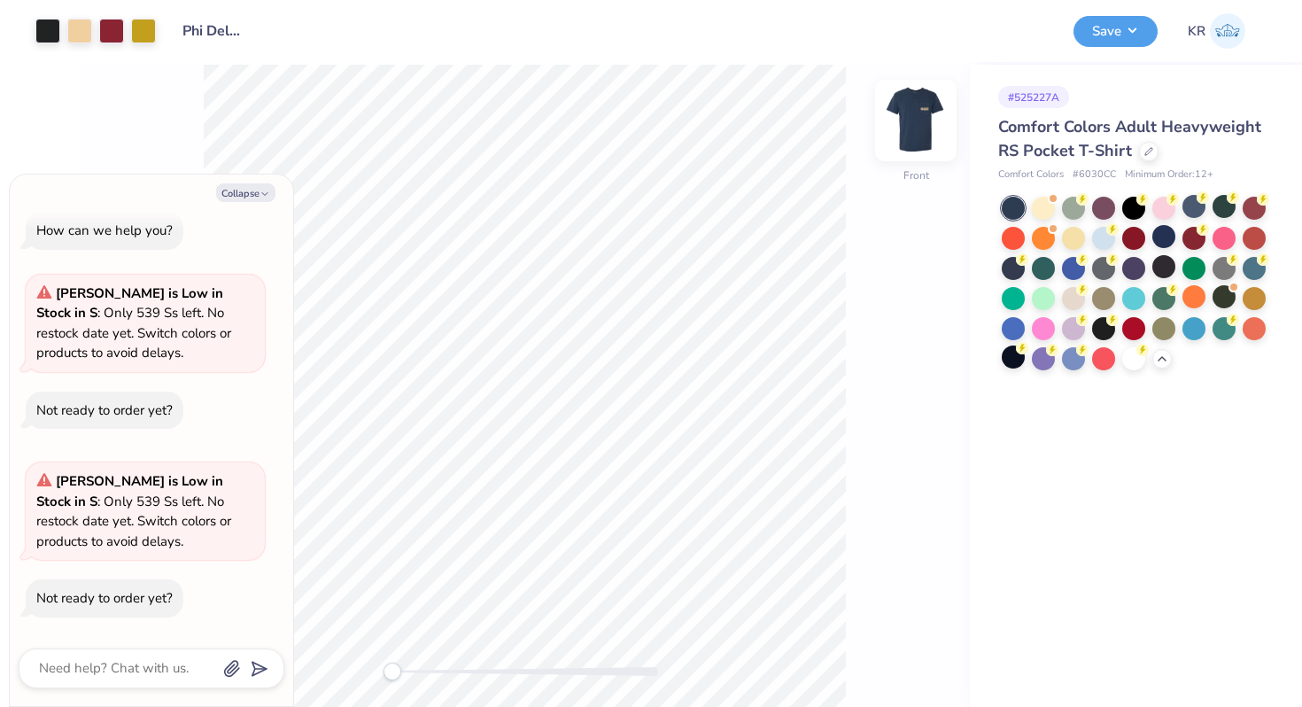
click at [915, 141] on img at bounding box center [915, 120] width 71 height 71
click at [915, 138] on img at bounding box center [915, 120] width 35 height 35
click at [1101, 43] on button "Save" at bounding box center [1115, 28] width 84 height 31
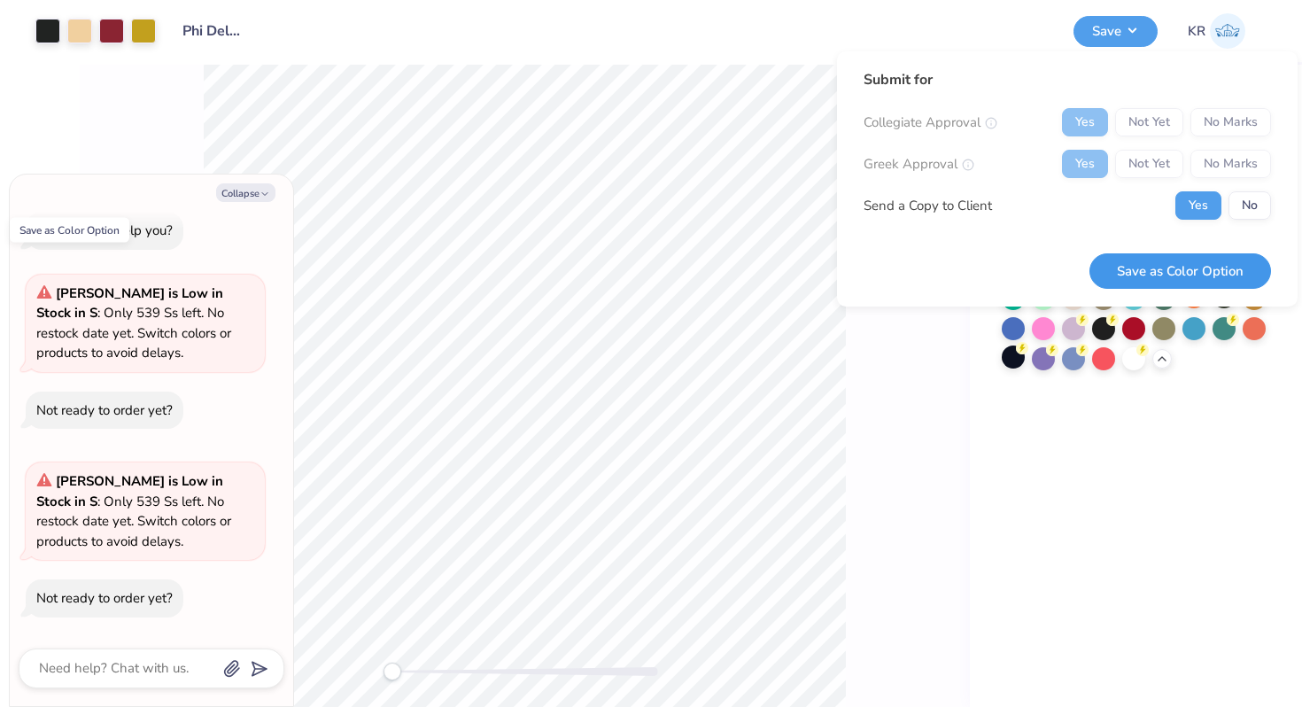
click at [1138, 273] on button "Save as Color Option" at bounding box center [1180, 271] width 182 height 36
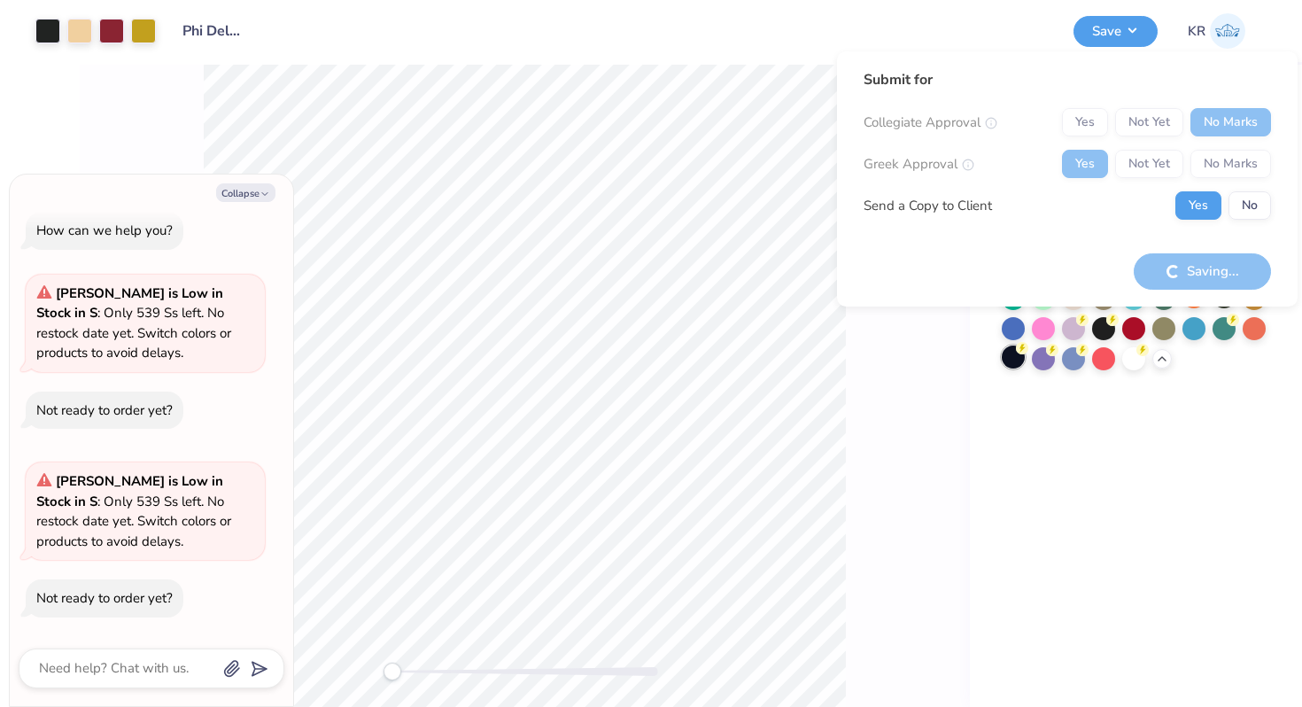
type textarea "x"
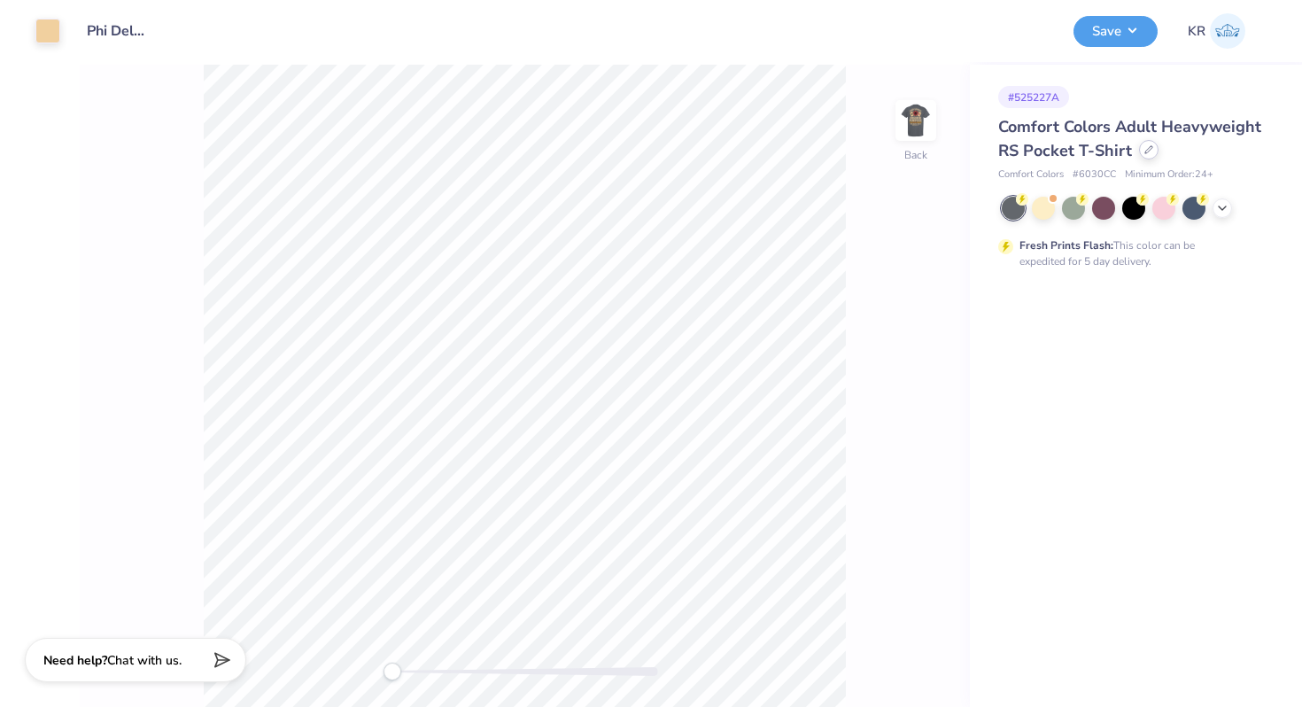
click at [1146, 148] on icon at bounding box center [1148, 149] width 7 height 7
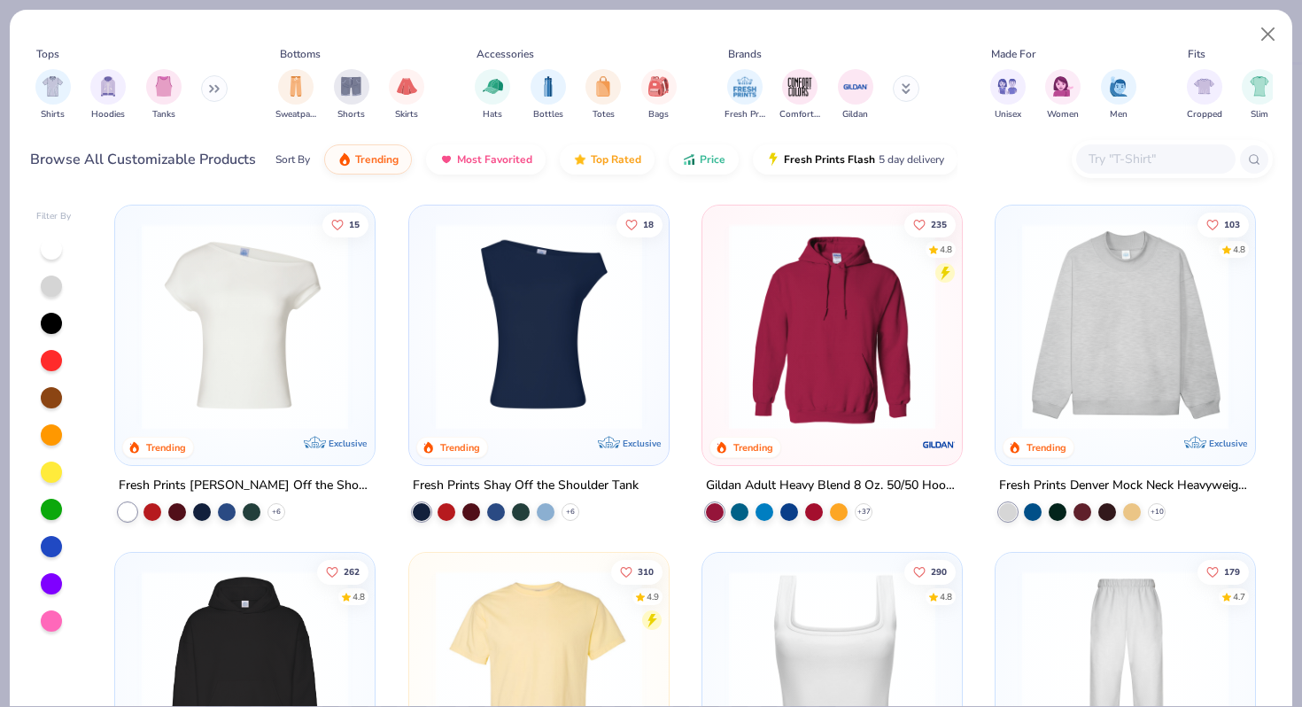
click at [1126, 172] on div at bounding box center [1155, 158] width 159 height 29
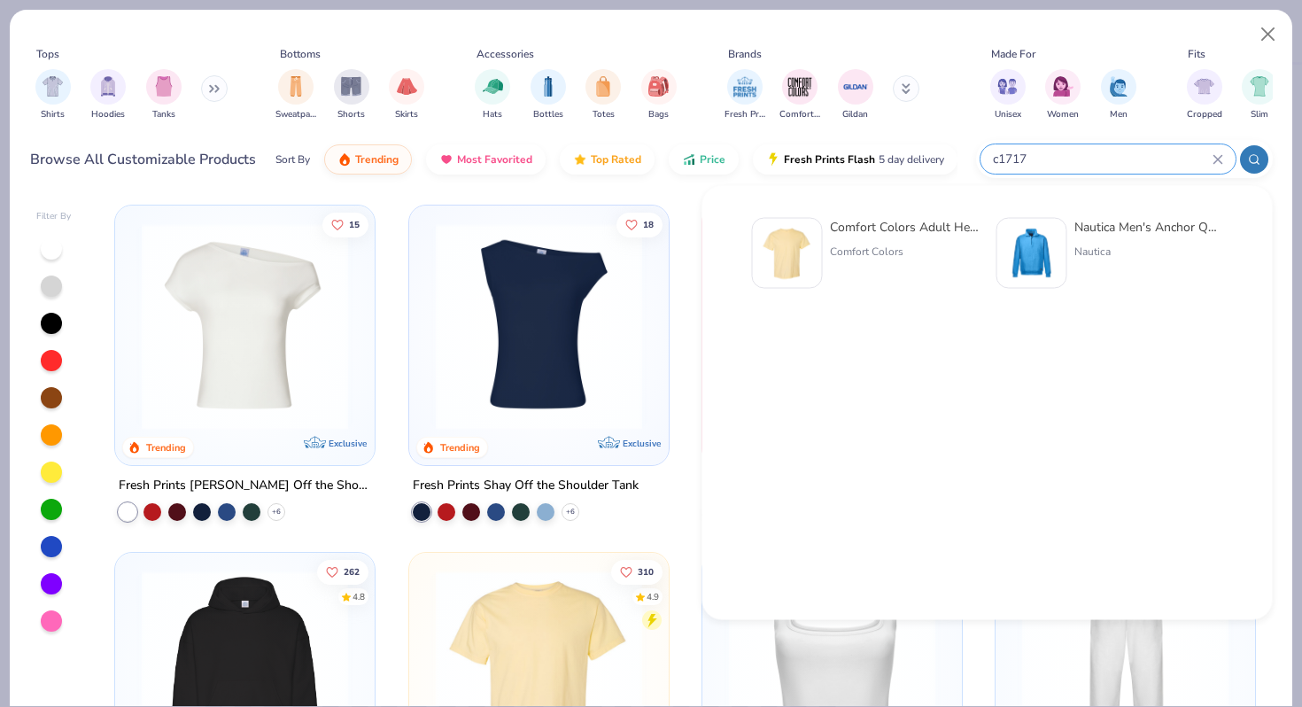
type input "c1717"
click at [838, 249] on div "Comfort Colors" at bounding box center [904, 252] width 149 height 16
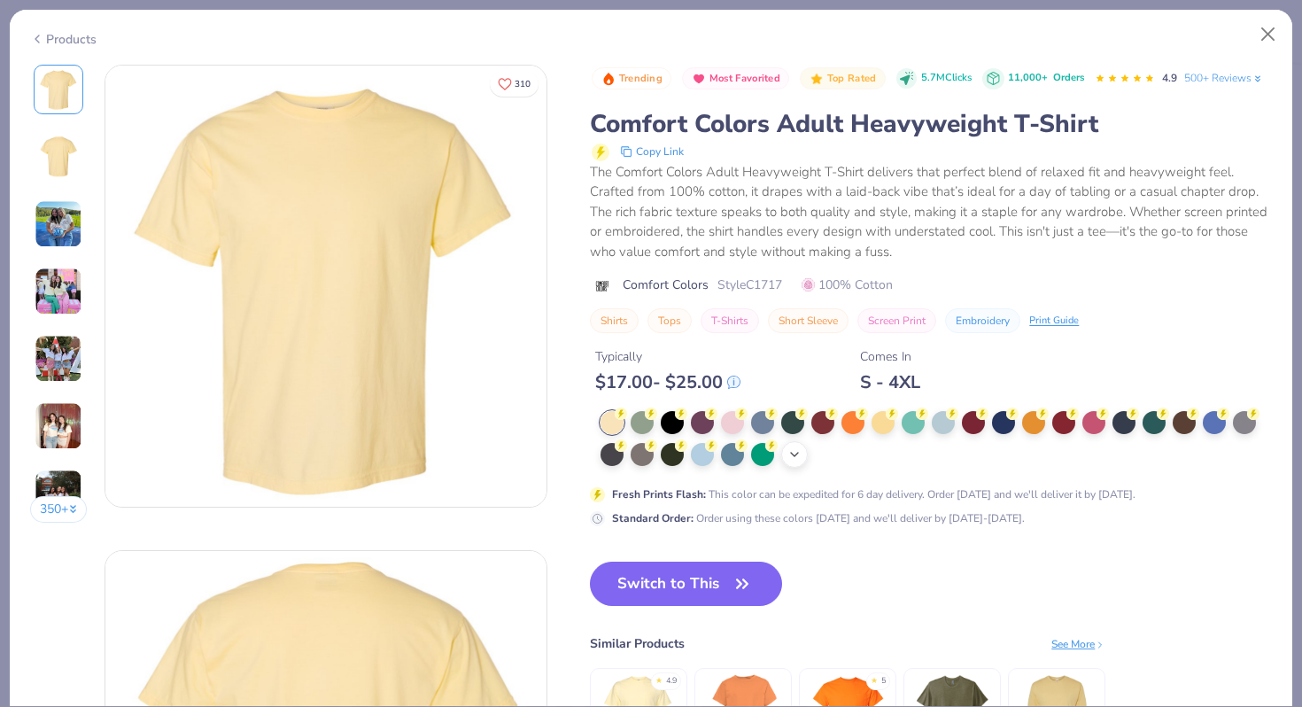
click at [798, 449] on icon at bounding box center [794, 454] width 14 height 14
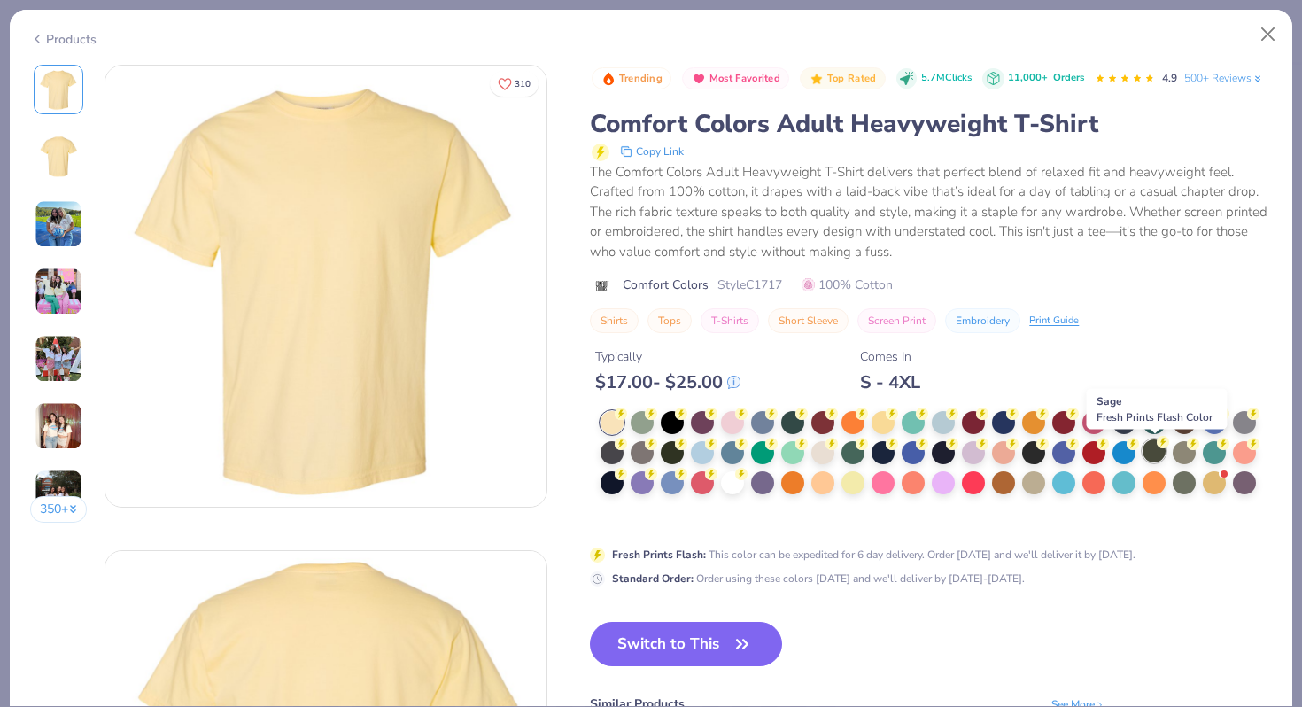
click at [1155, 453] on div at bounding box center [1153, 450] width 23 height 23
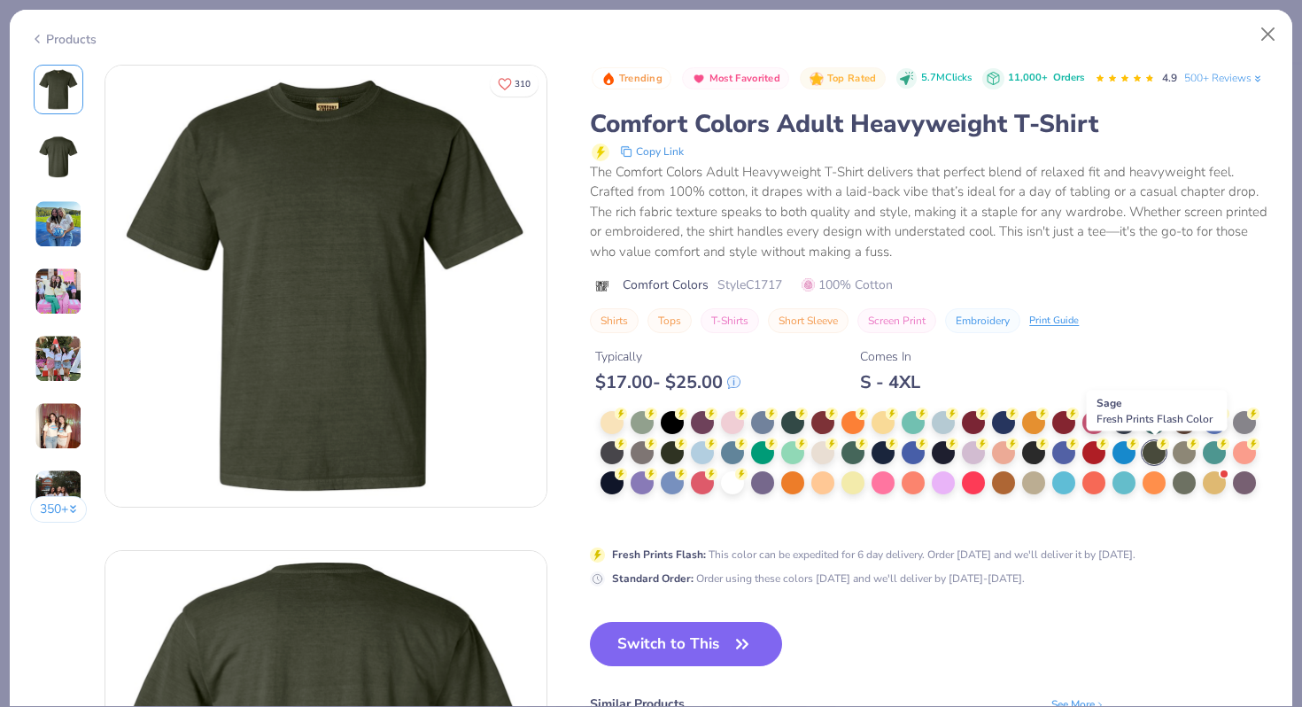
scroll to position [47, 0]
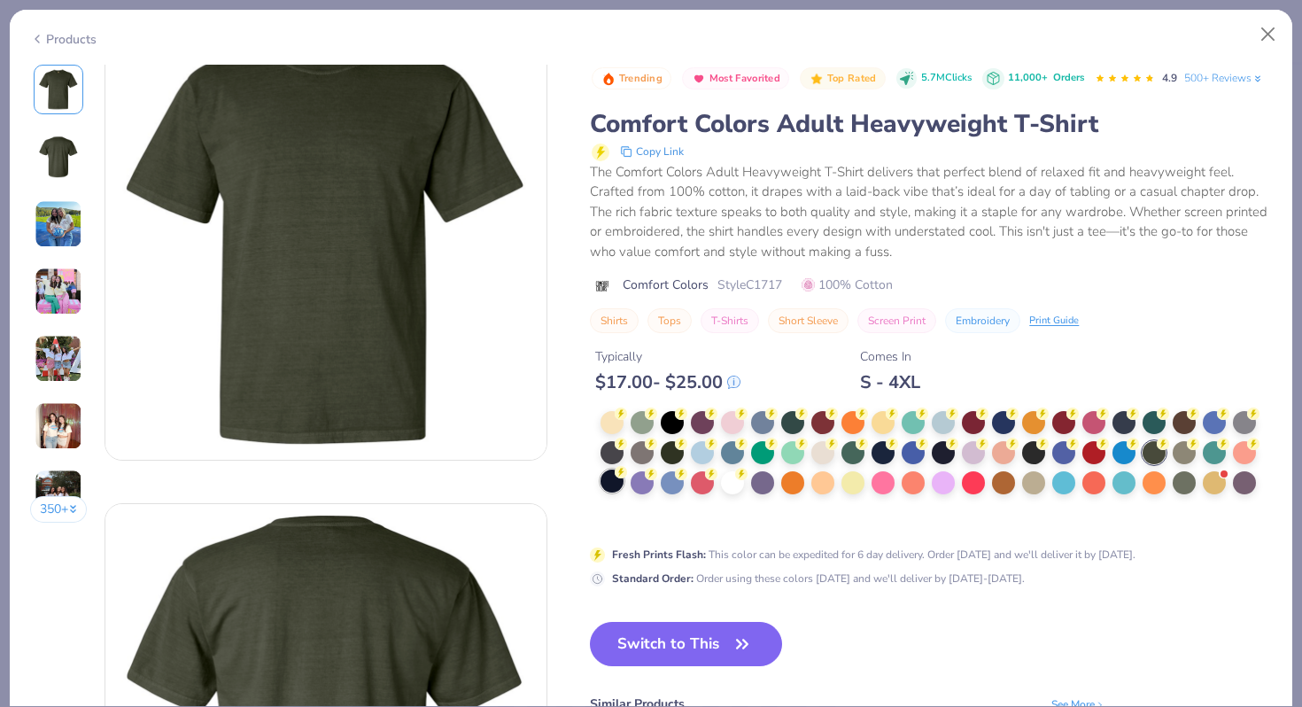
click at [619, 480] on div at bounding box center [611, 480] width 23 height 23
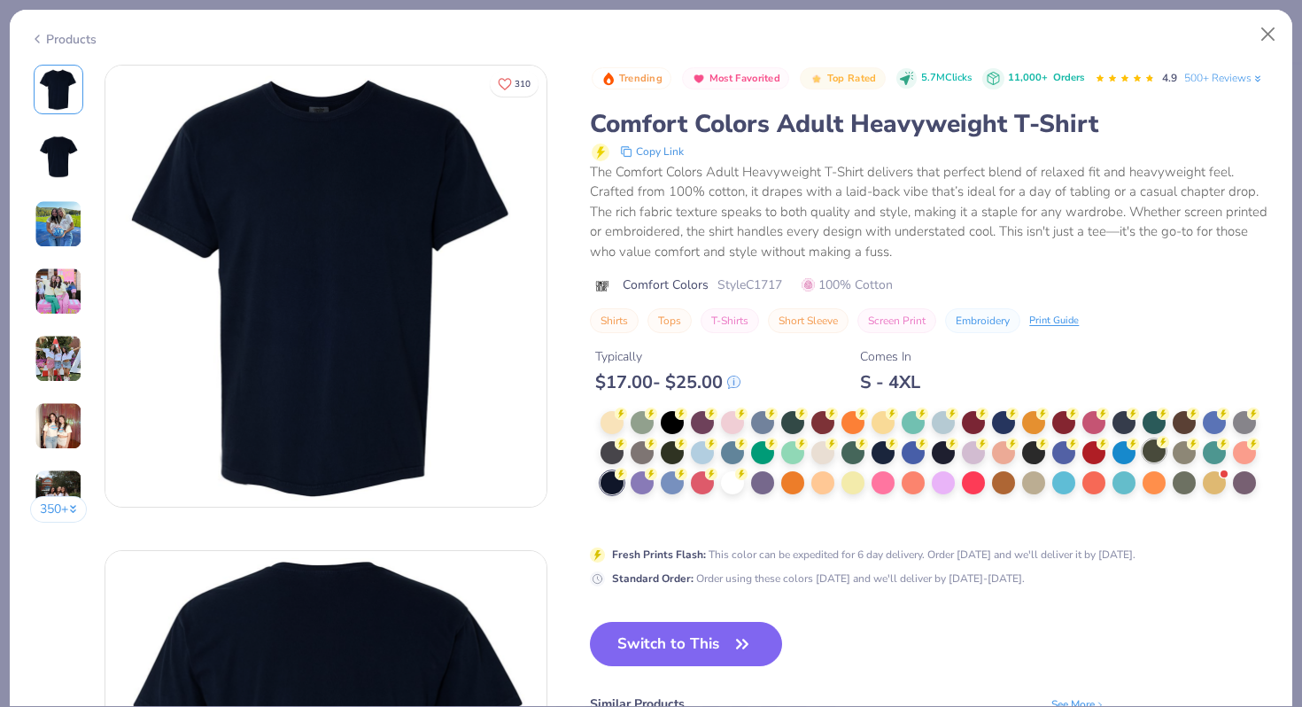
click at [1158, 457] on div at bounding box center [1153, 450] width 23 height 23
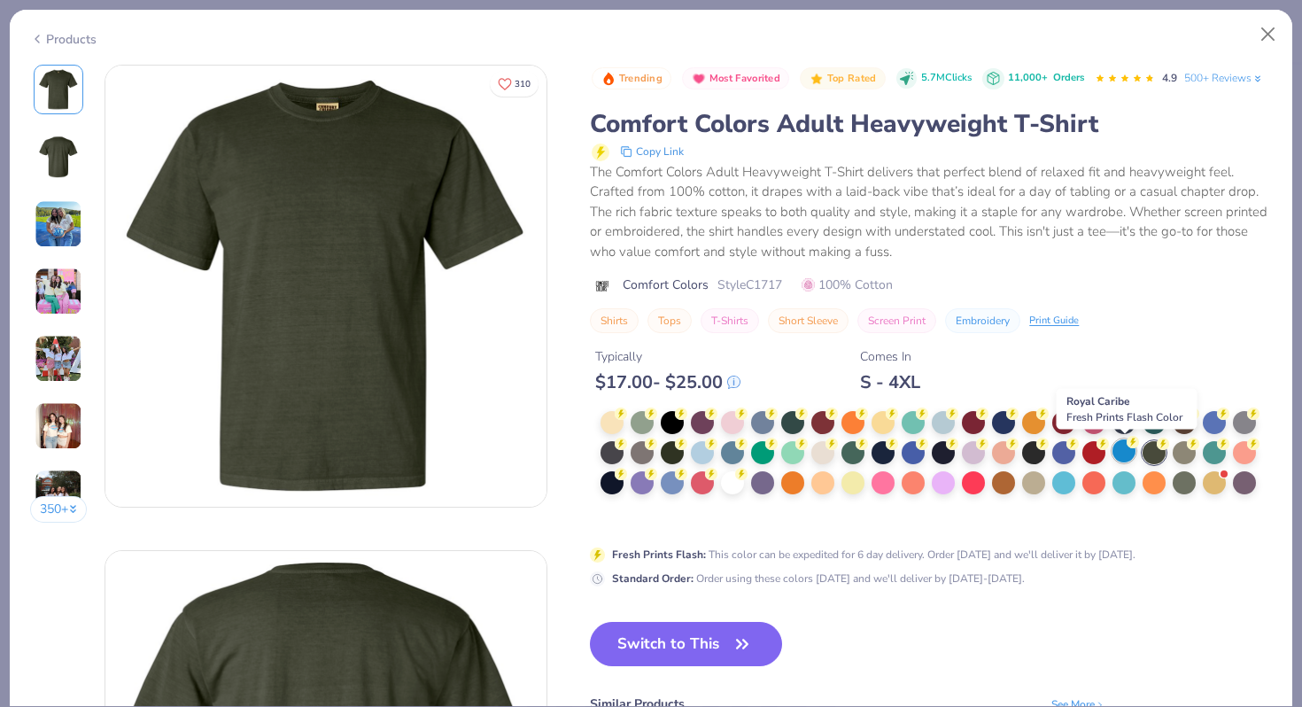
click at [1119, 452] on div at bounding box center [1123, 450] width 23 height 23
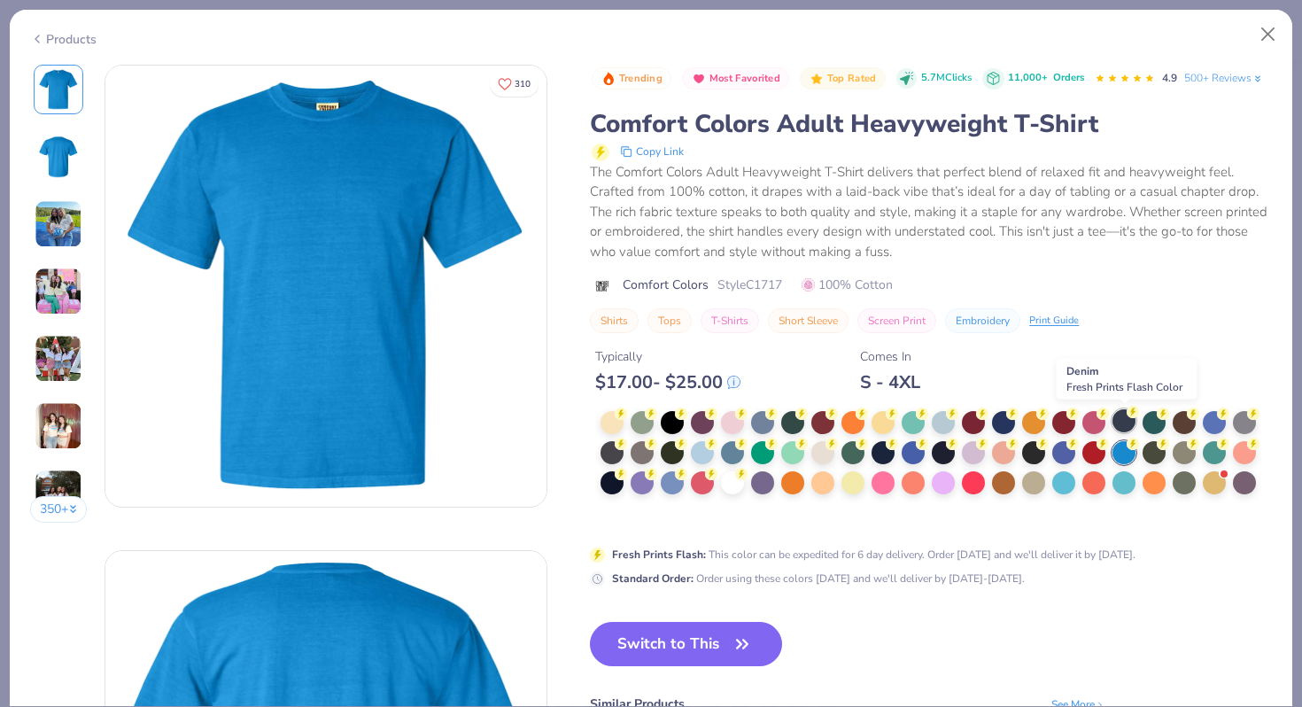
click at [1132, 419] on div at bounding box center [1123, 420] width 23 height 23
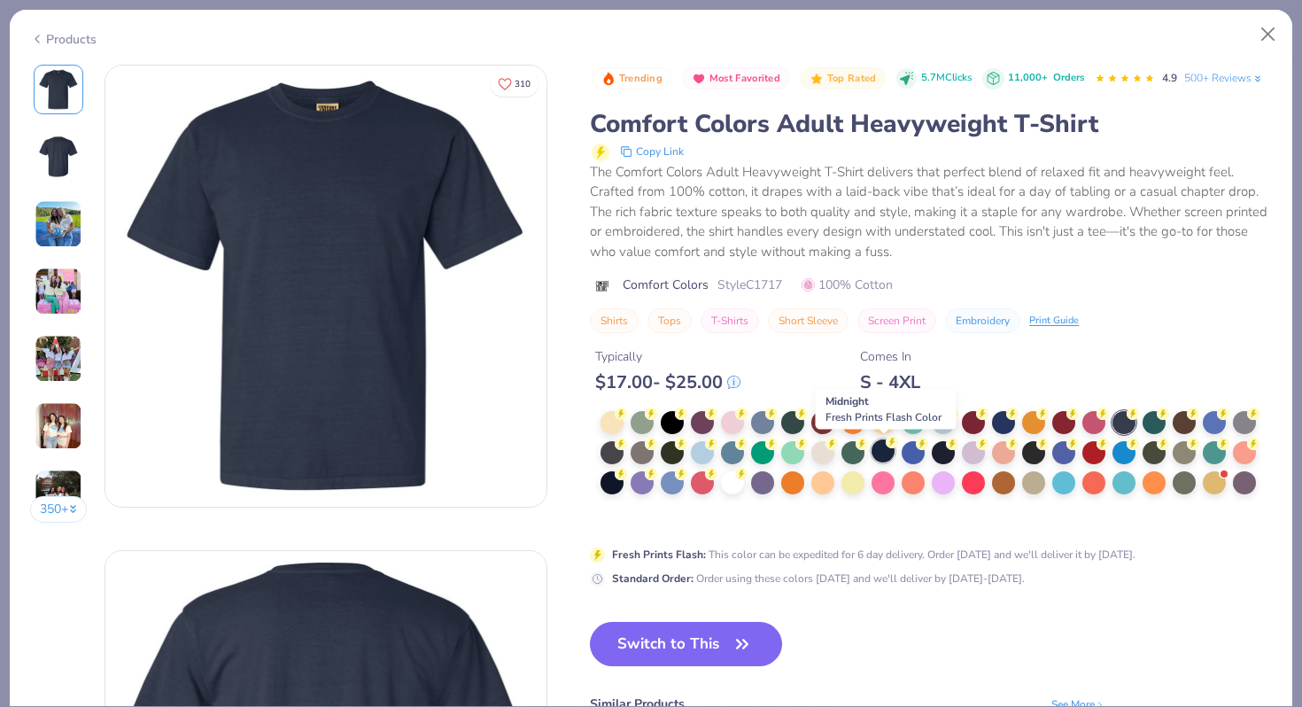
click at [882, 450] on div at bounding box center [882, 450] width 23 height 23
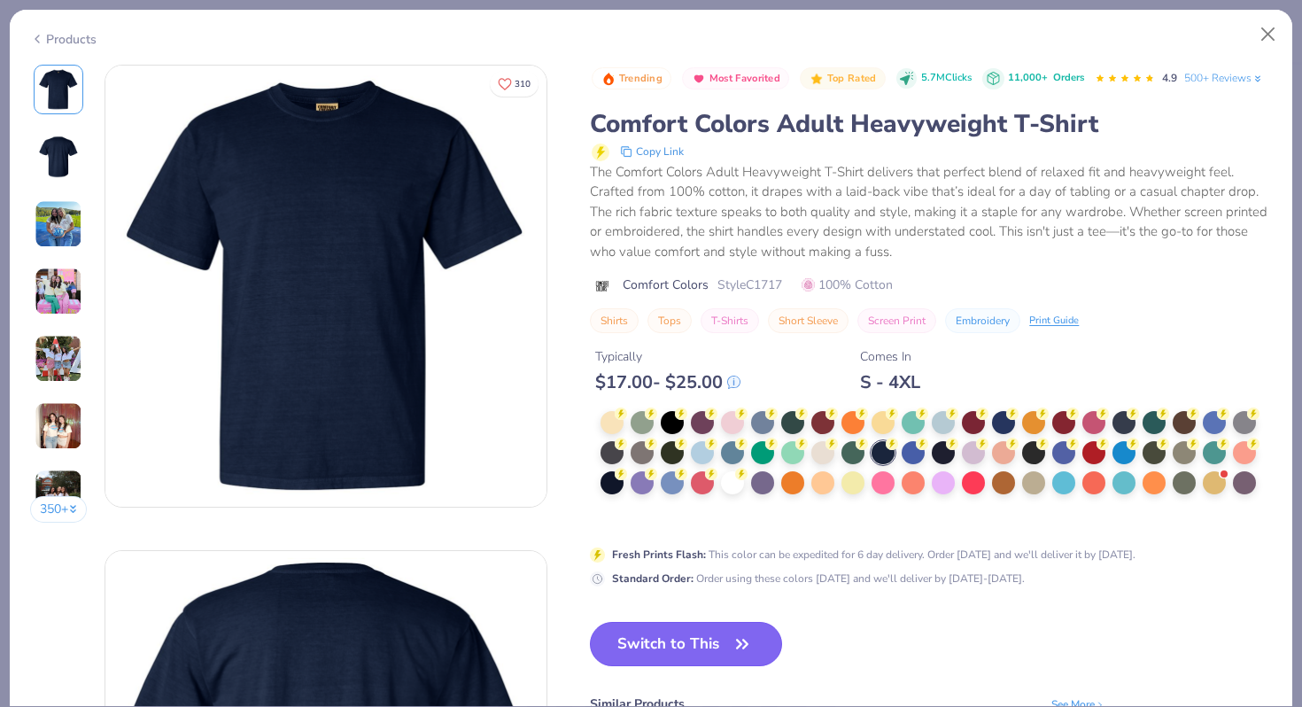
click at [666, 641] on button "Switch to This" at bounding box center [686, 644] width 192 height 44
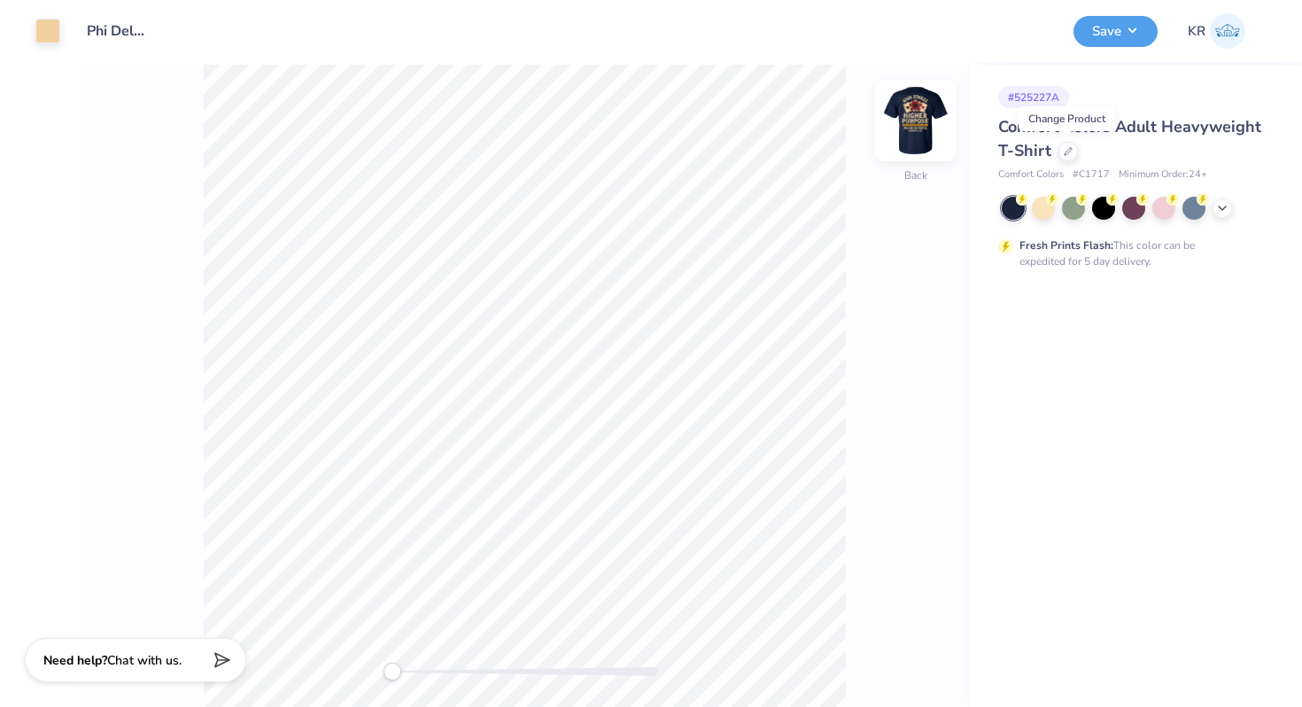
click at [923, 141] on img at bounding box center [915, 120] width 71 height 71
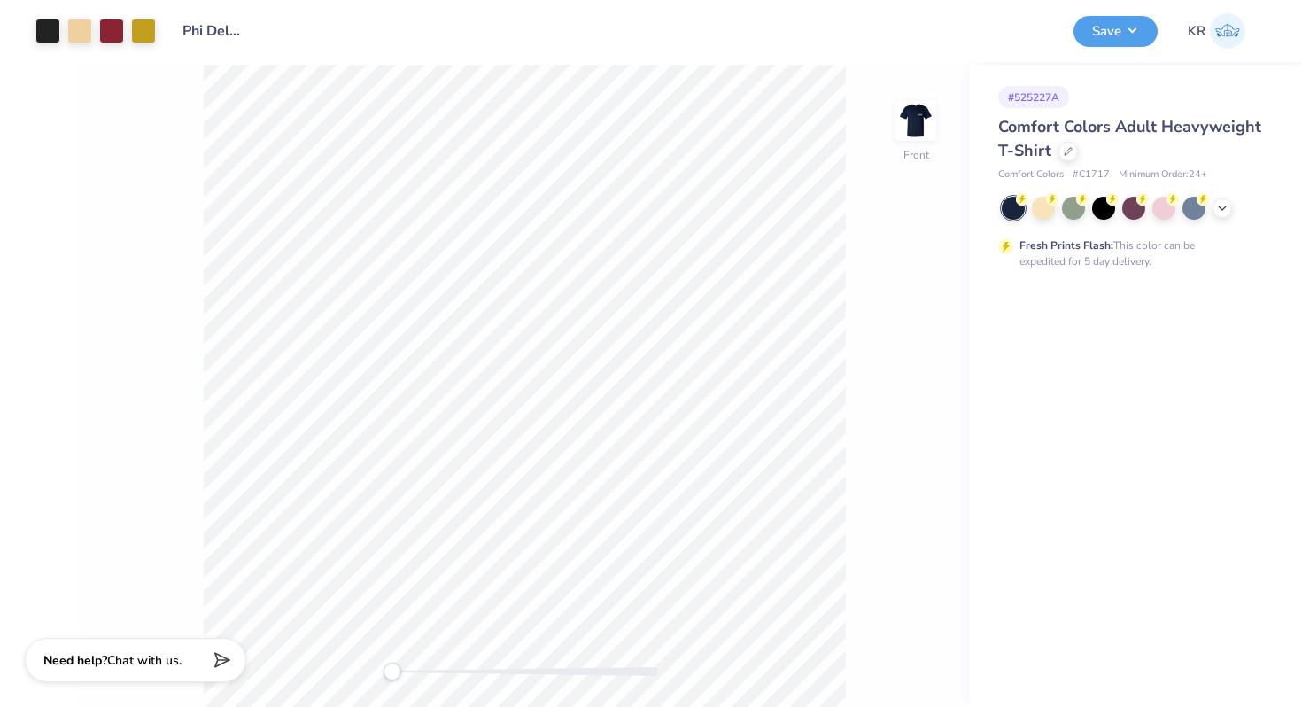
click at [923, 138] on img at bounding box center [915, 120] width 35 height 35
